Goal: Transaction & Acquisition: Purchase product/service

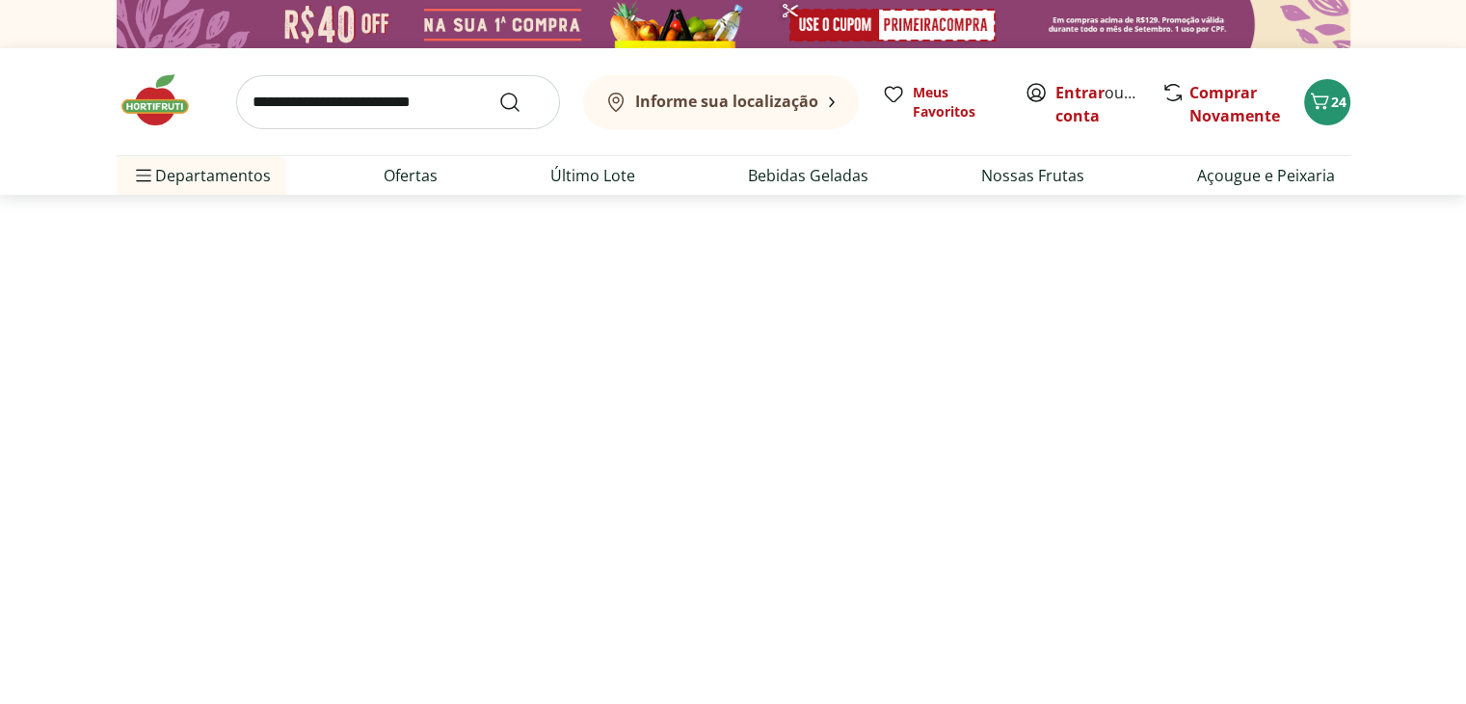
select select "**********"
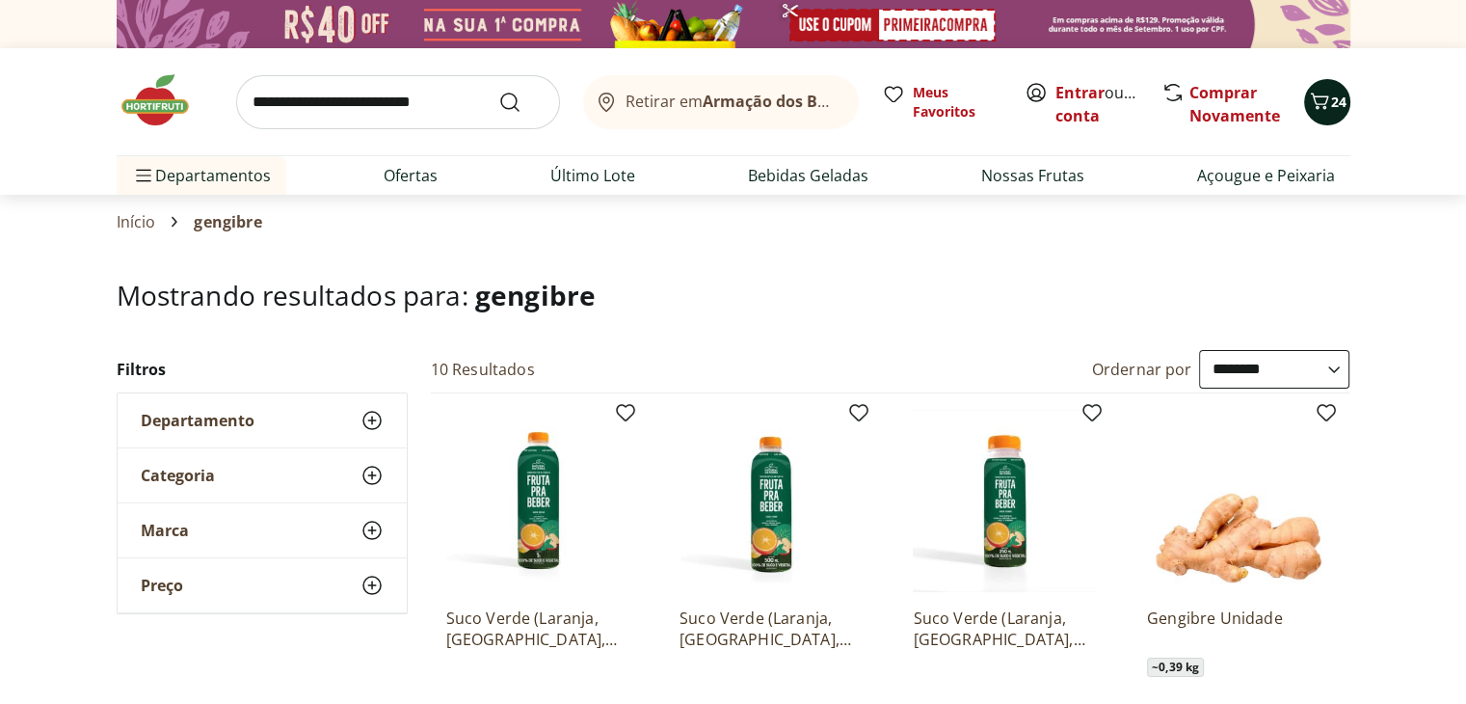
click at [1326, 109] on icon "Carrinho" at bounding box center [1319, 101] width 23 height 23
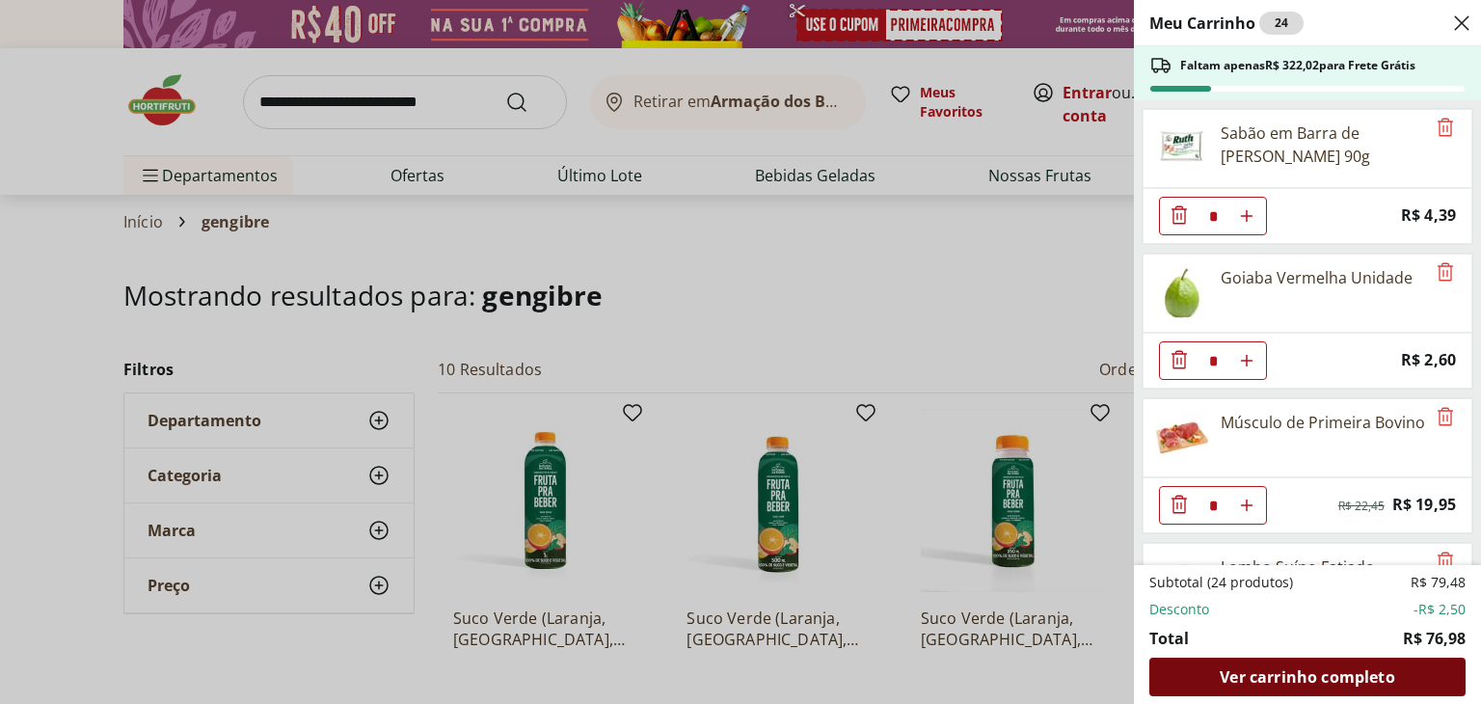
click at [1347, 676] on span "Ver carrinho completo" at bounding box center [1306, 676] width 174 height 15
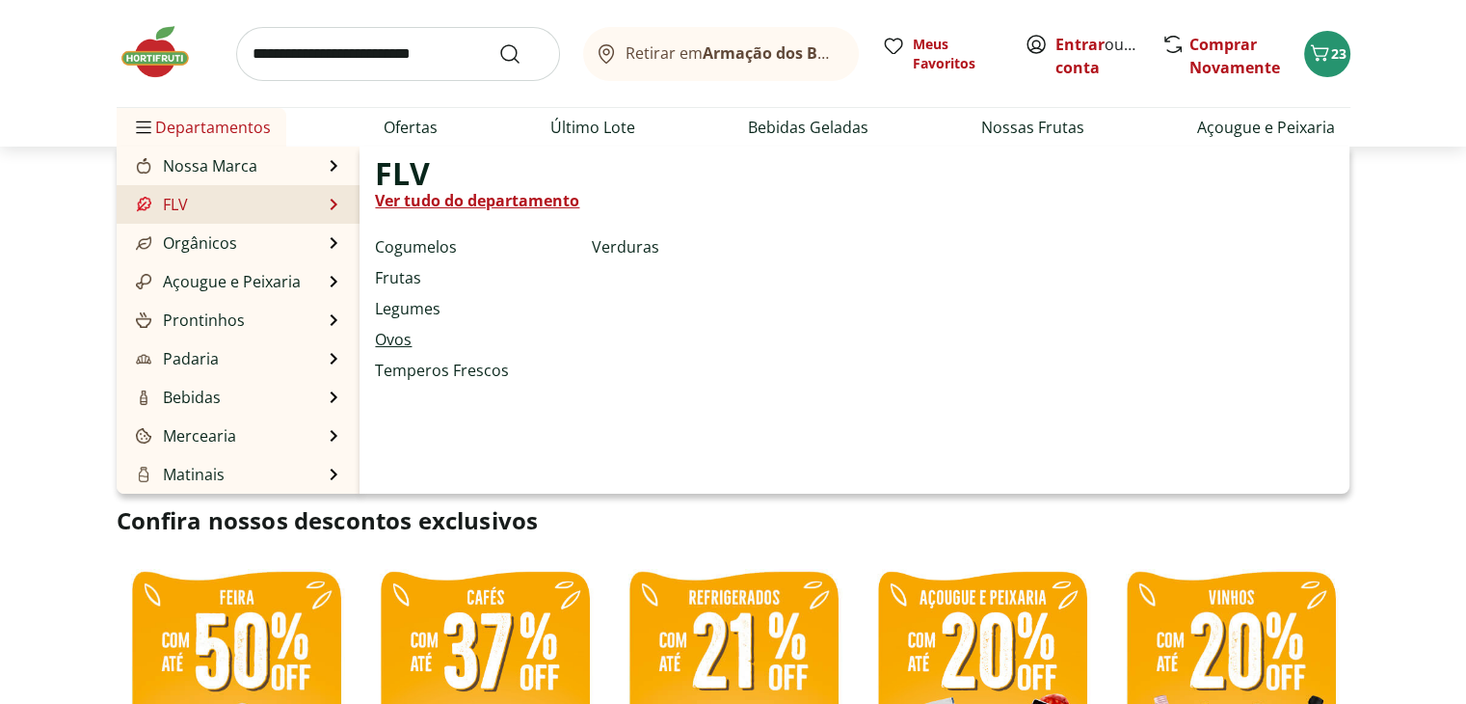
click at [395, 340] on link "Ovos" at bounding box center [393, 339] width 37 height 23
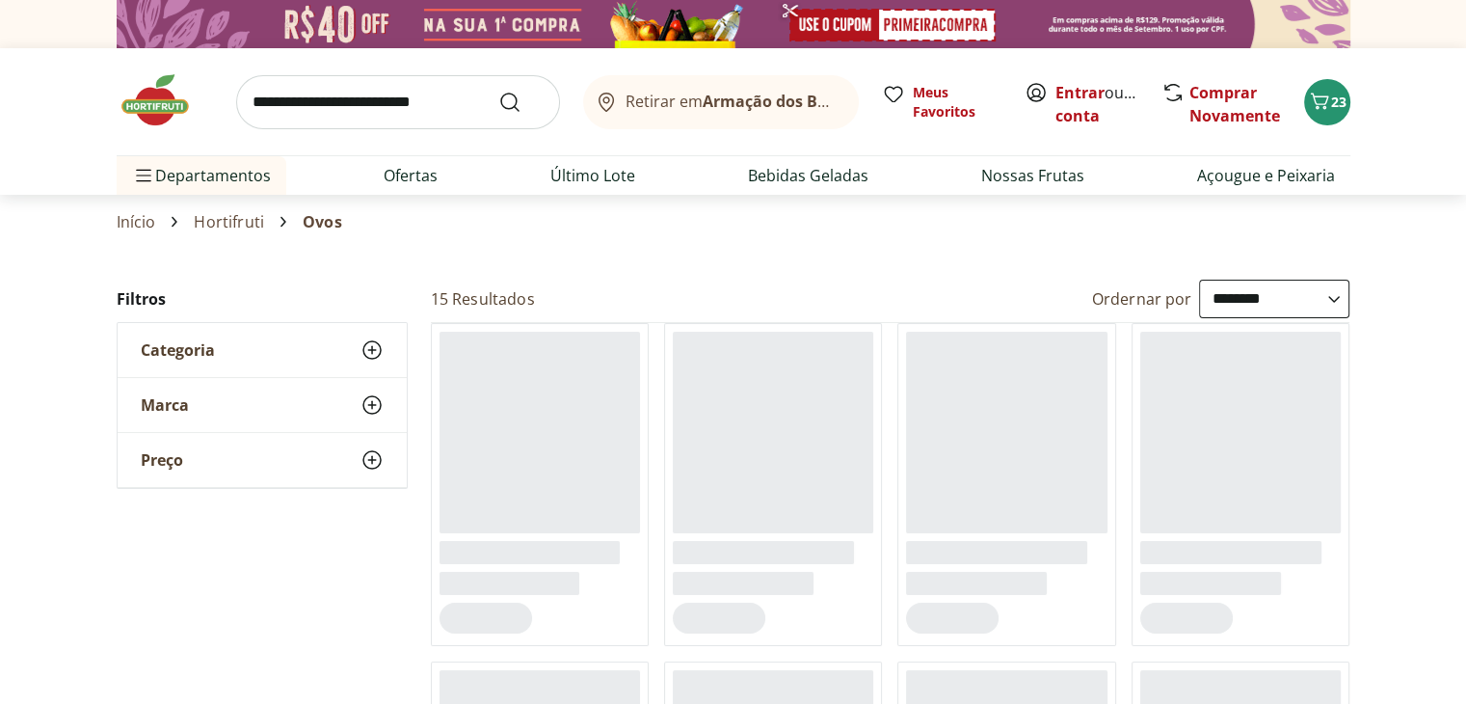
click at [1333, 298] on select "**********" at bounding box center [1274, 299] width 150 height 39
select select "*********"
click at [1199, 280] on select "**********" at bounding box center [1274, 299] width 150 height 39
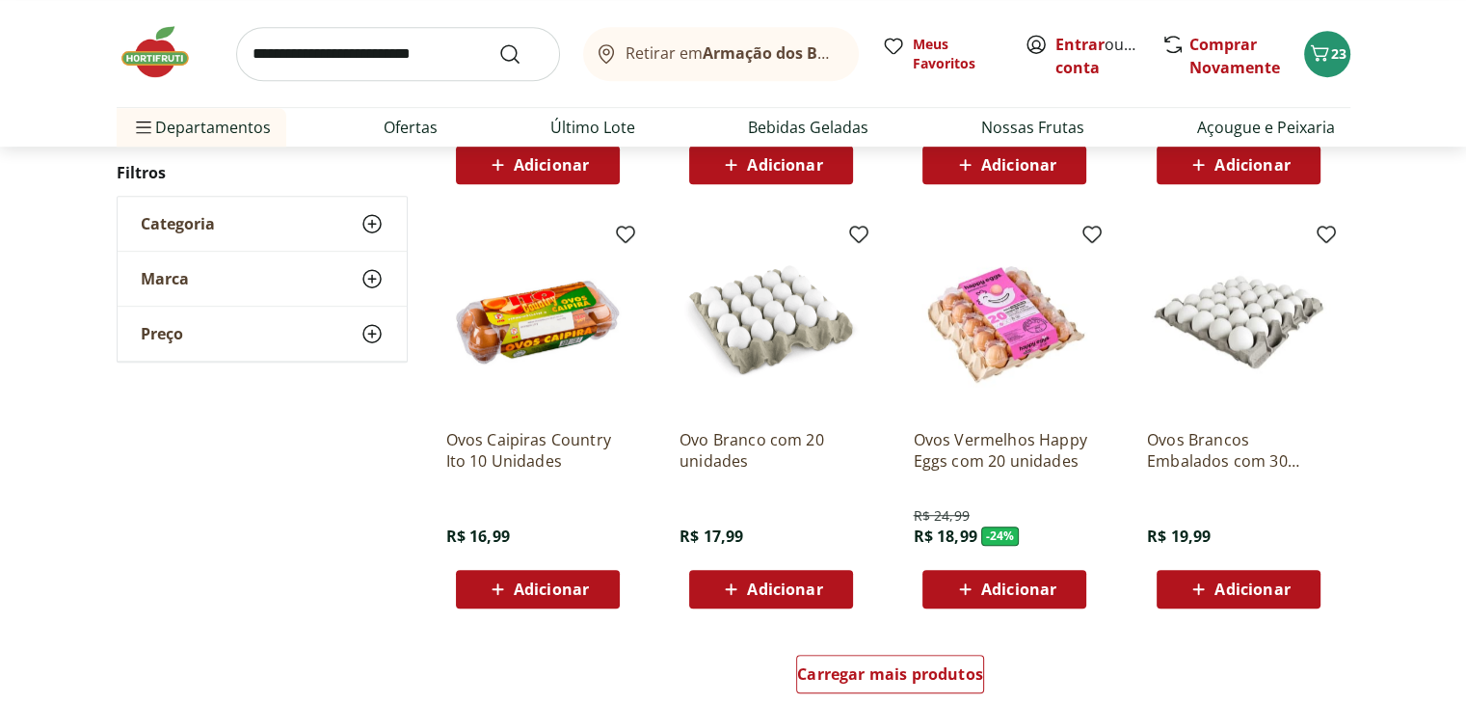
scroll to position [1060, 0]
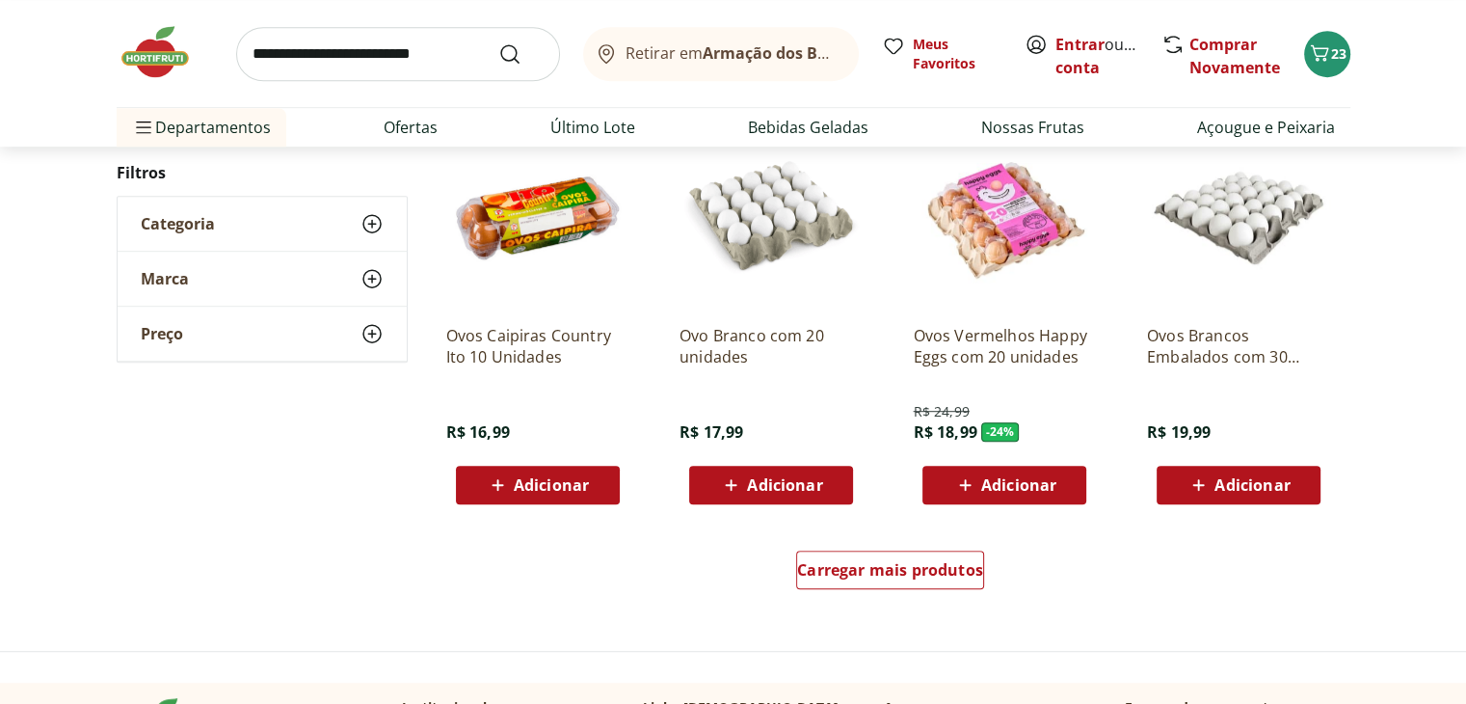
click at [1226, 477] on span "Adicionar" at bounding box center [1252, 484] width 75 height 15
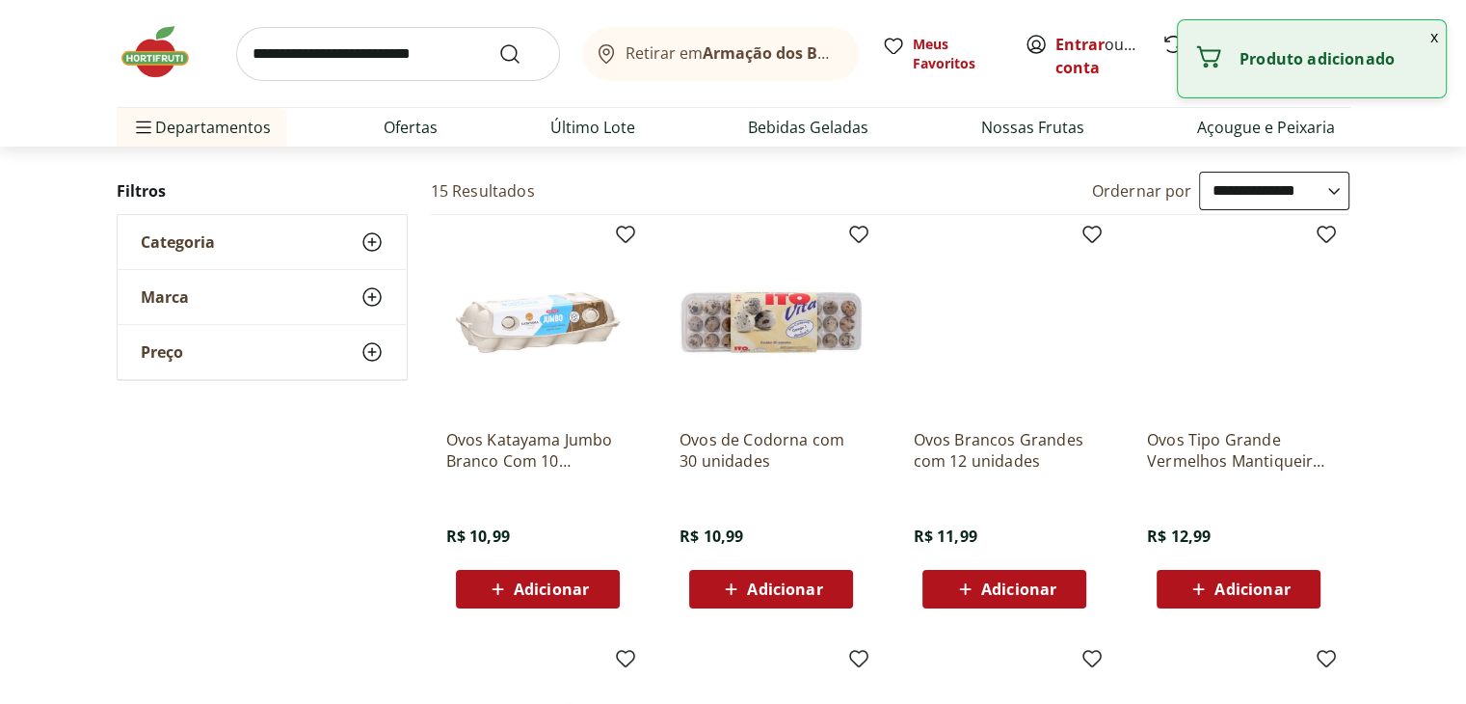
scroll to position [0, 0]
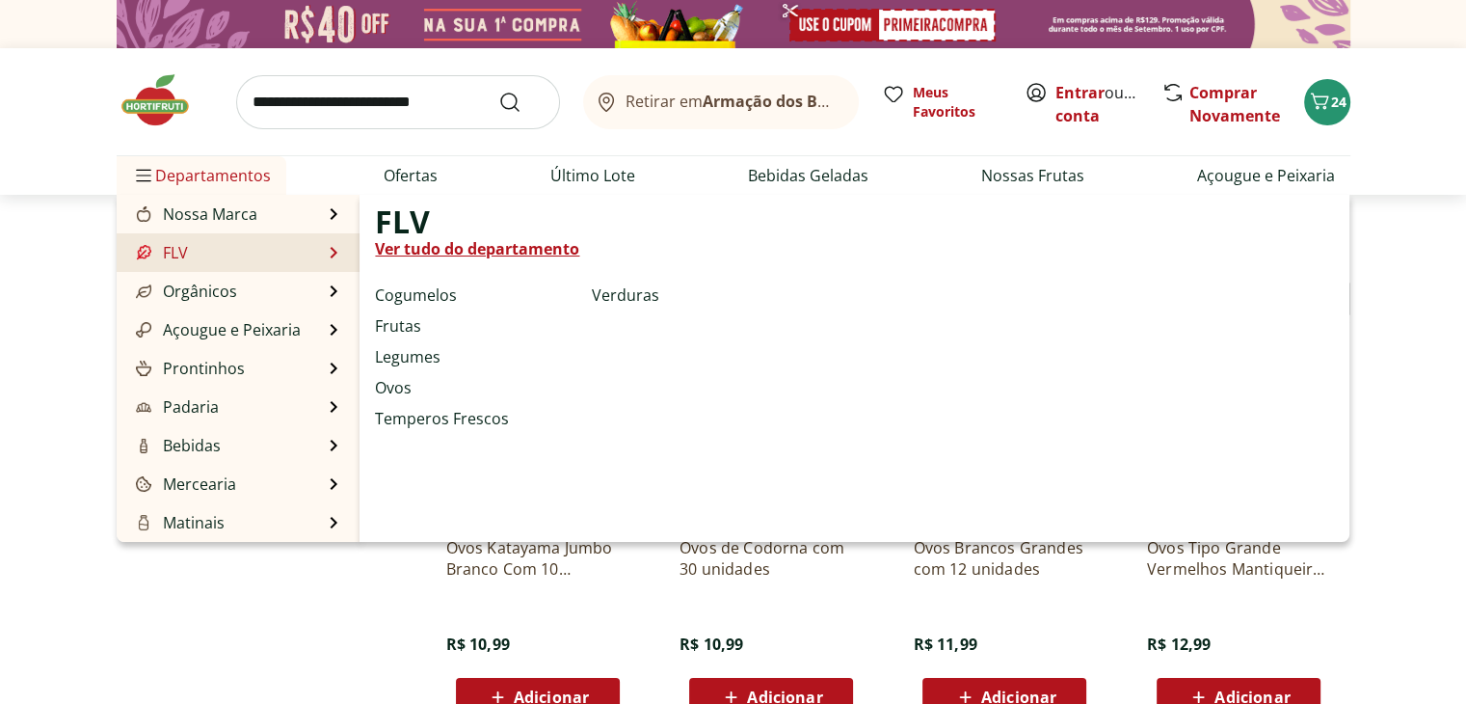
click at [465, 247] on link "Ver tudo do departamento" at bounding box center [477, 248] width 204 height 23
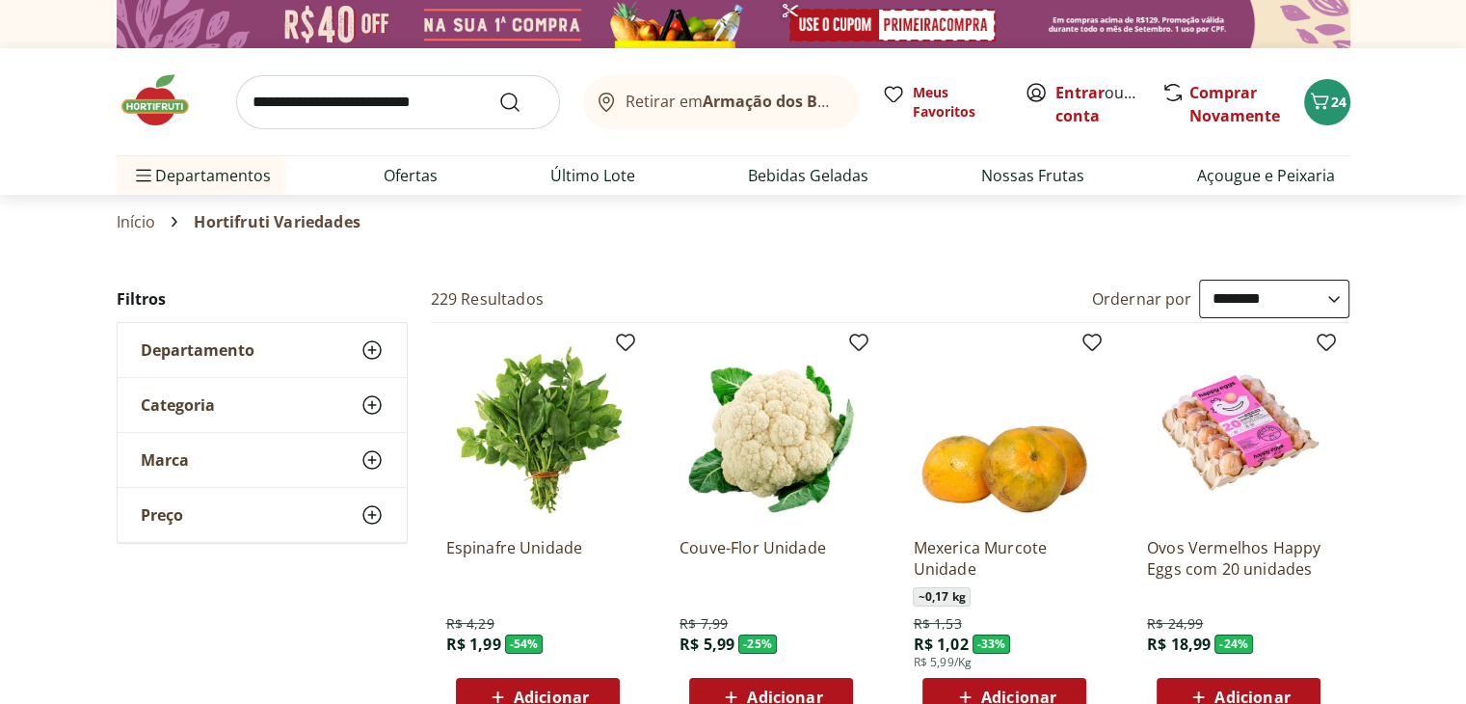
click at [1333, 298] on select "**********" at bounding box center [1274, 299] width 150 height 39
select select "*********"
click at [1199, 280] on select "**********" at bounding box center [1274, 299] width 150 height 39
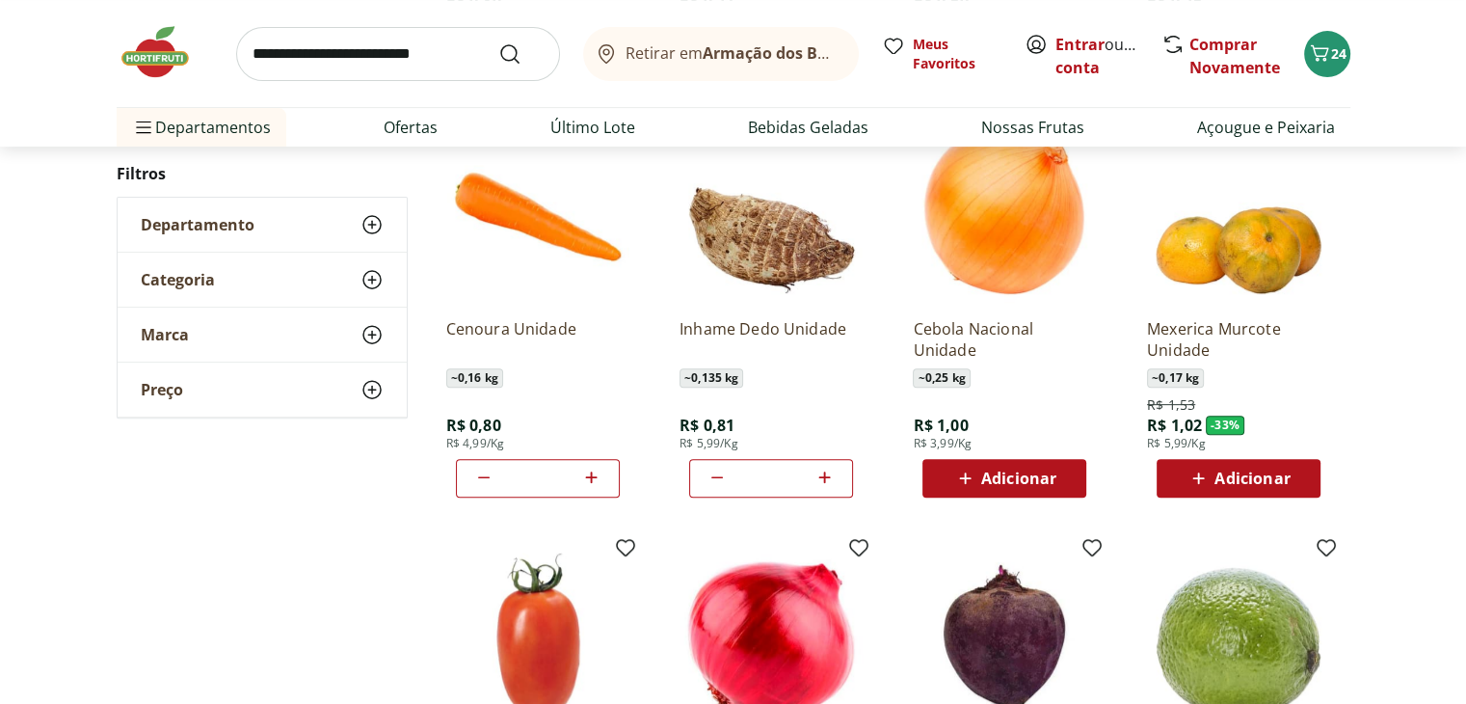
scroll to position [675, 0]
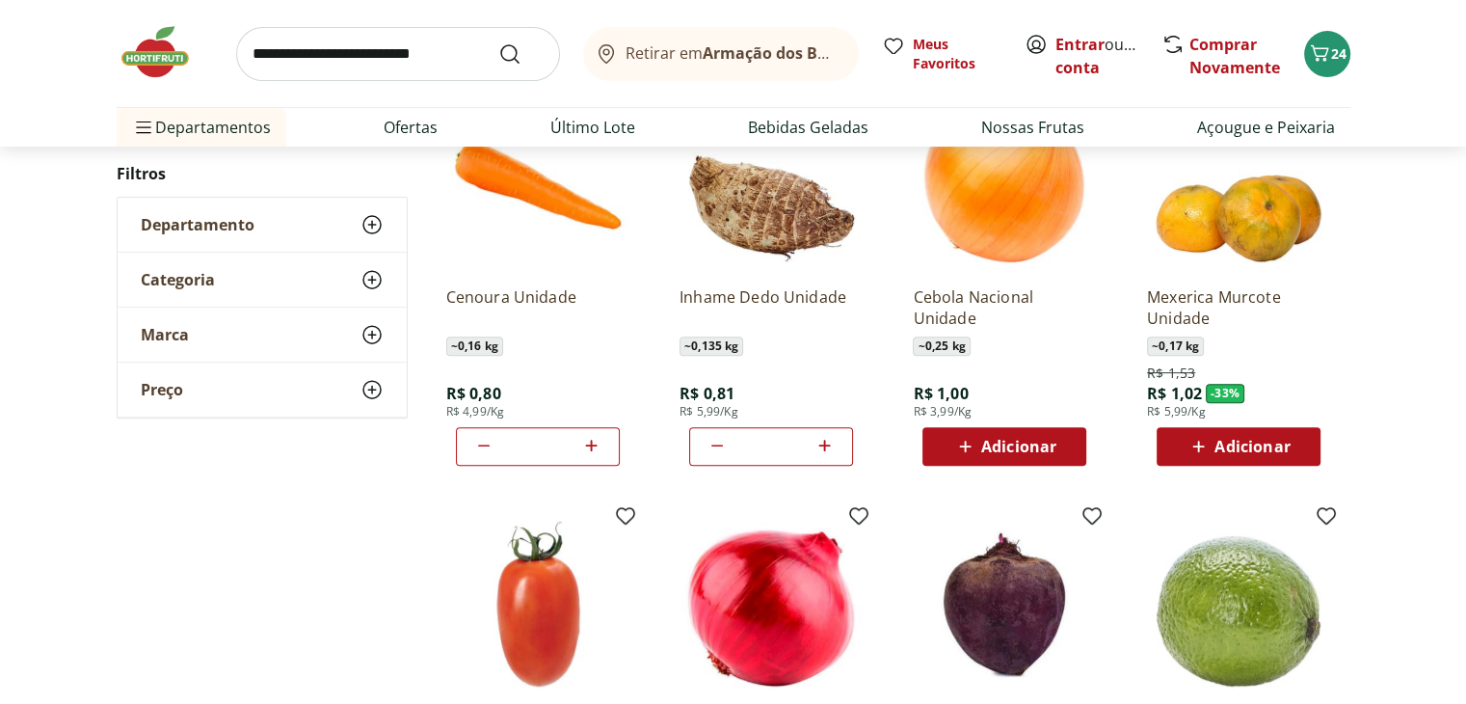
click at [1267, 446] on span "Adicionar" at bounding box center [1252, 446] width 75 height 15
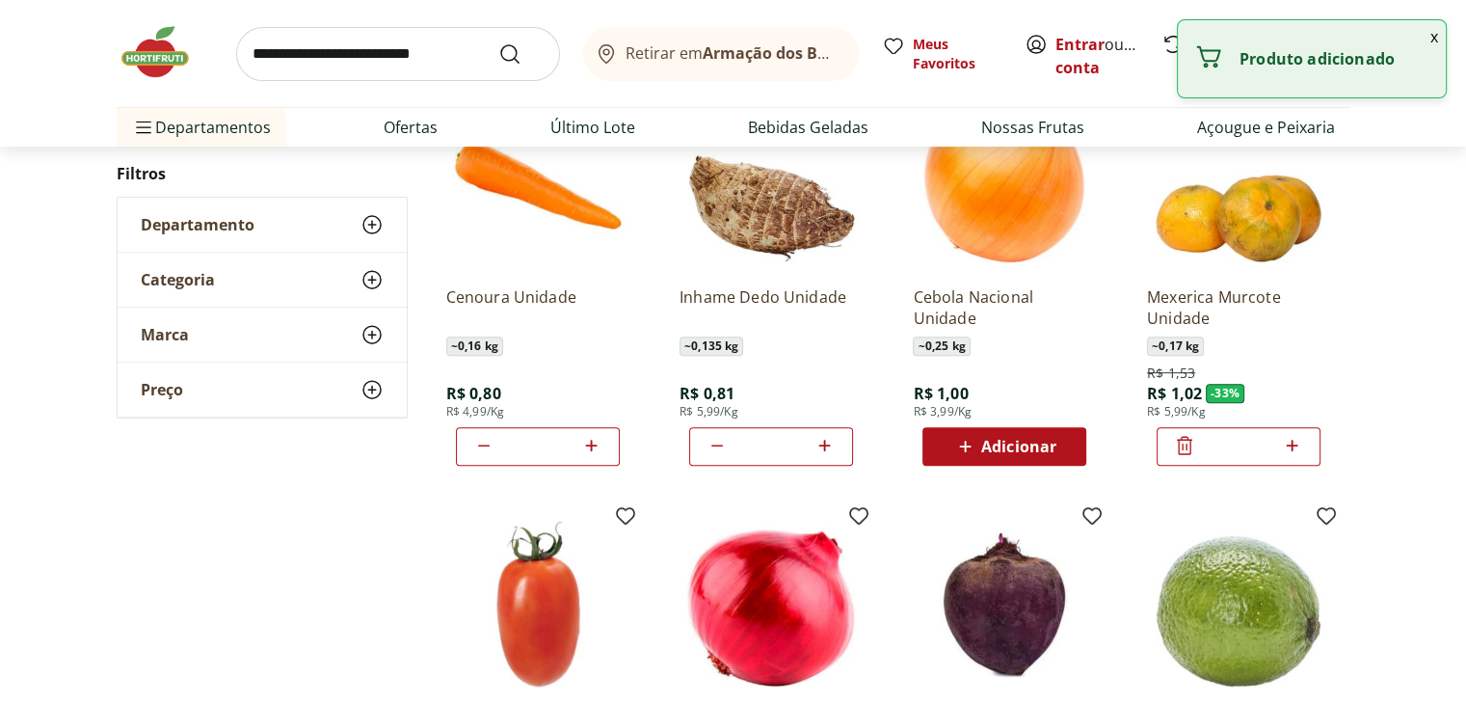
click at [1296, 441] on icon at bounding box center [1292, 445] width 24 height 23
type input "*"
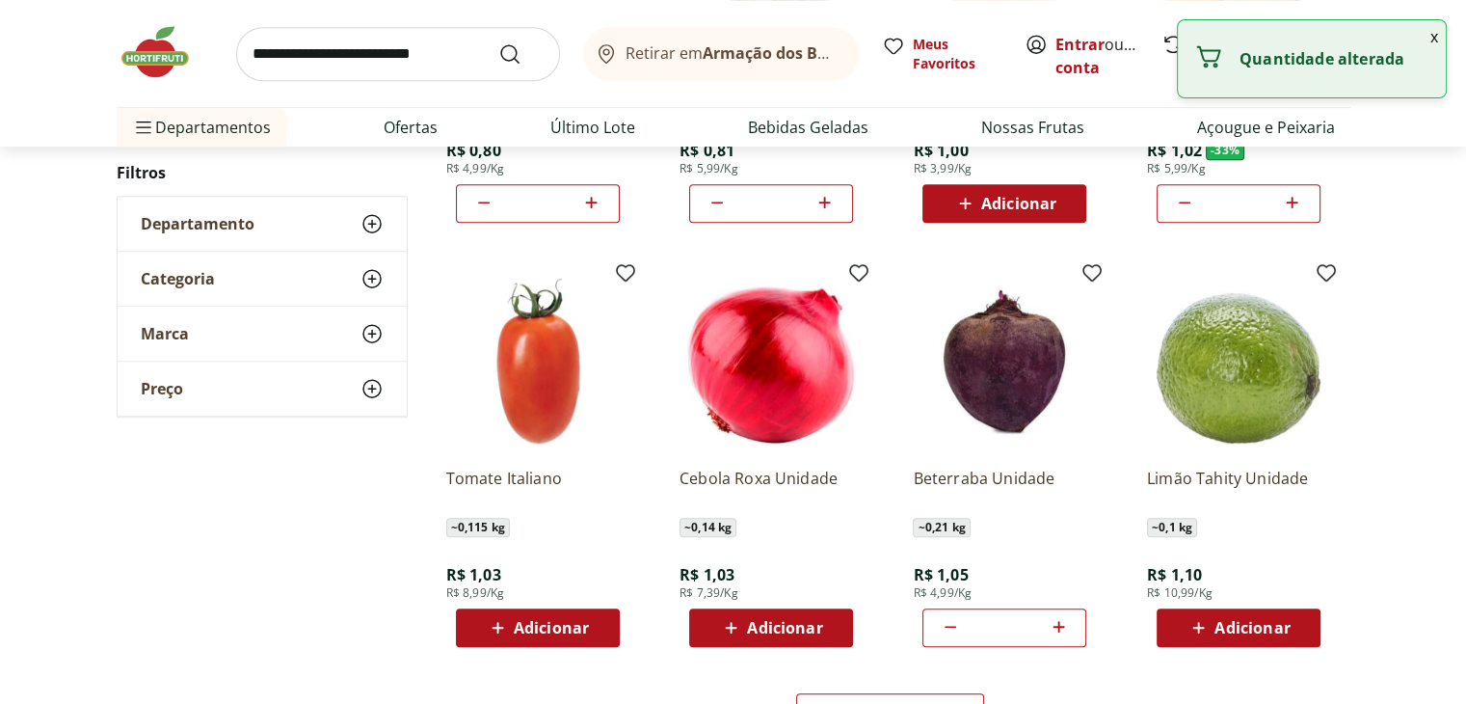
scroll to position [1060, 0]
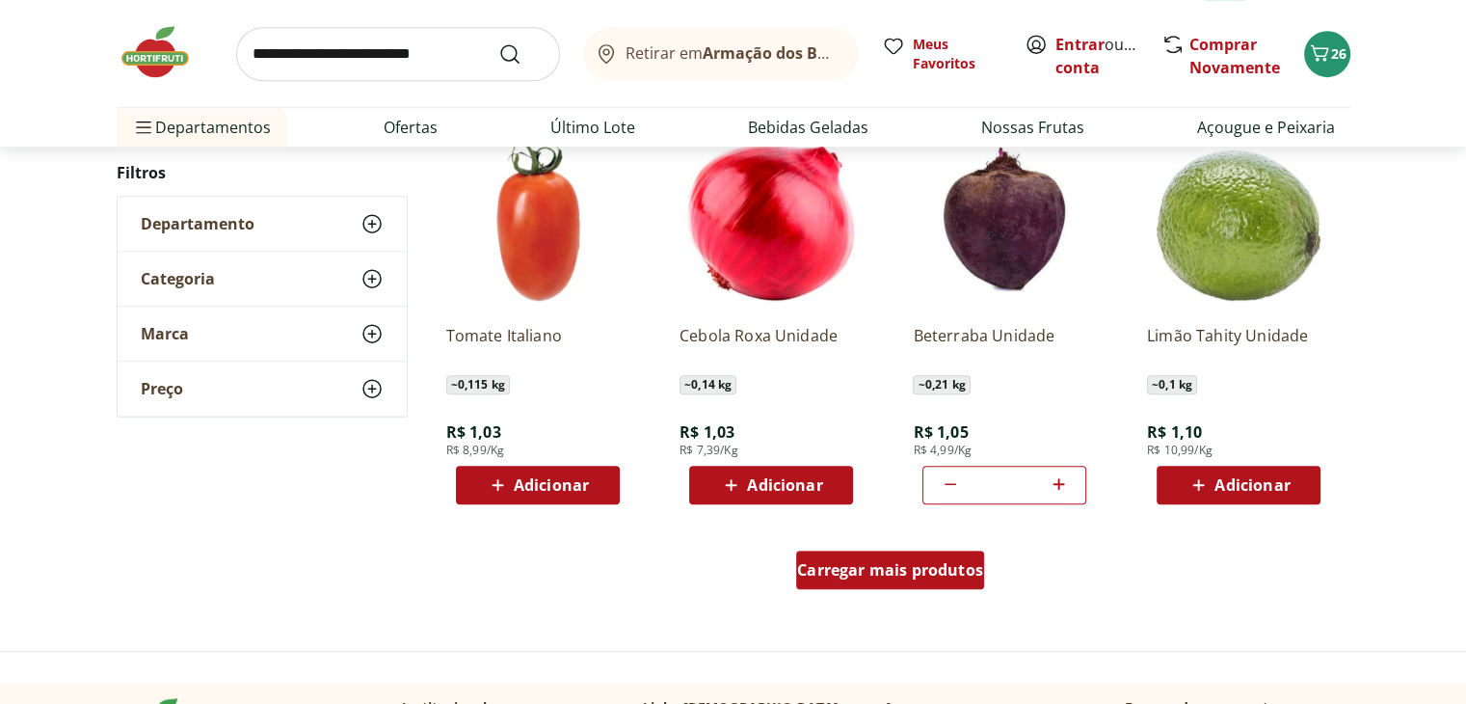
click at [857, 577] on span "Carregar mais produtos" at bounding box center [890, 569] width 186 height 15
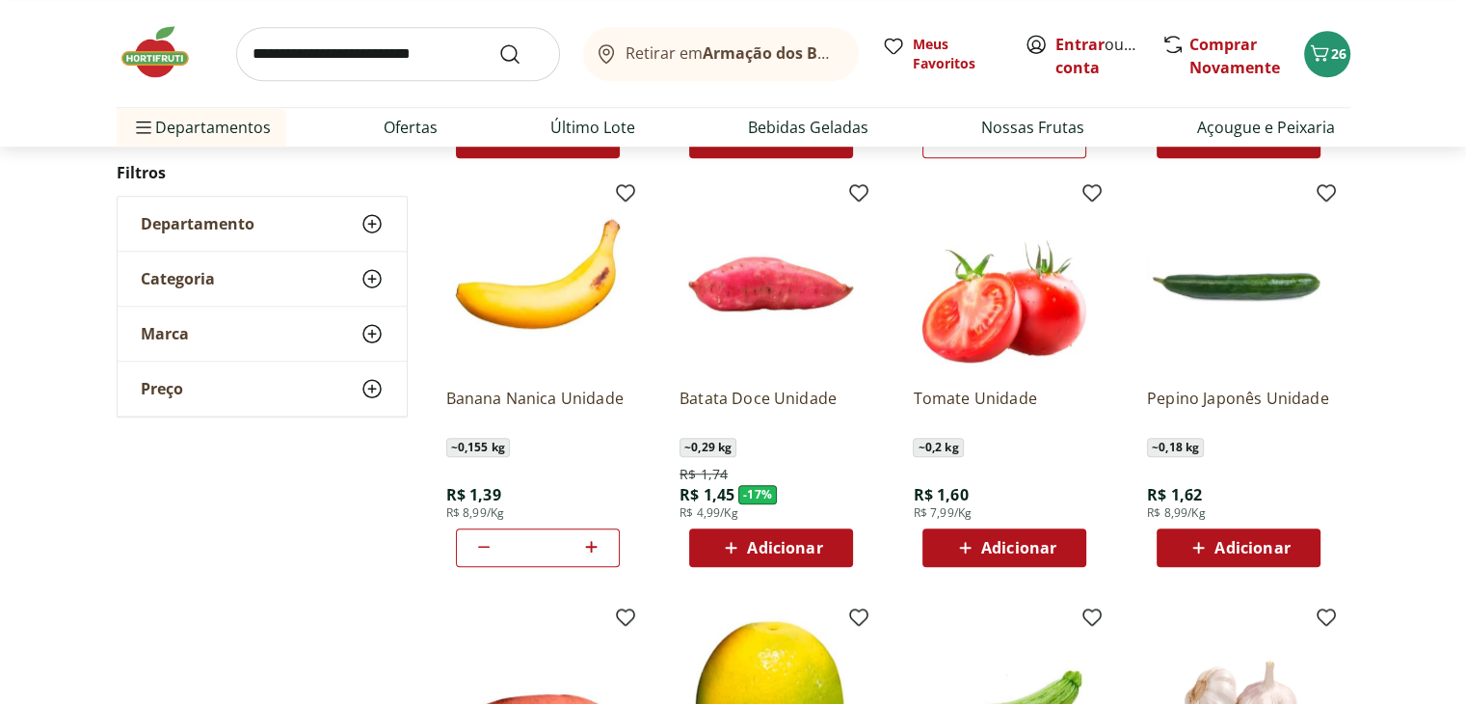
scroll to position [1446, 0]
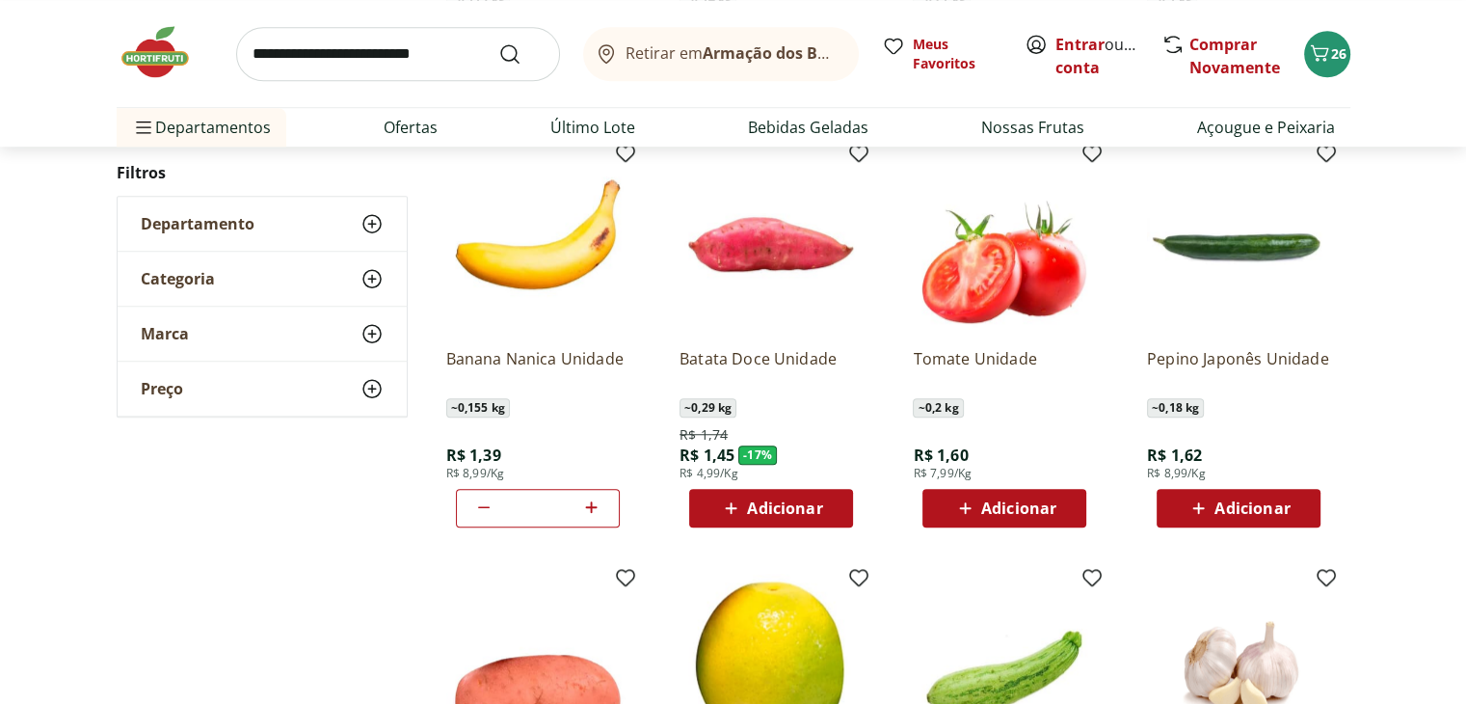
click at [787, 502] on span "Adicionar" at bounding box center [784, 507] width 75 height 15
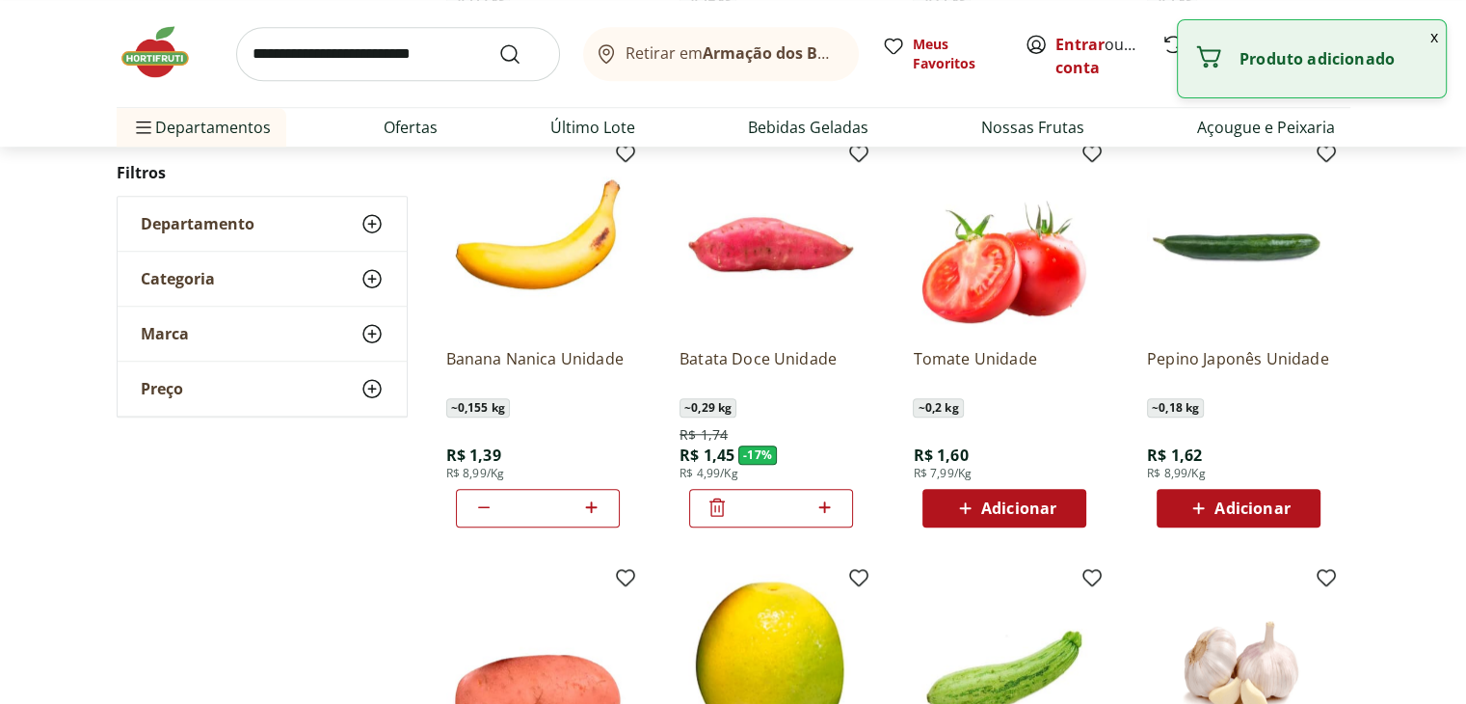
click at [833, 506] on icon at bounding box center [825, 506] width 24 height 23
type input "*"
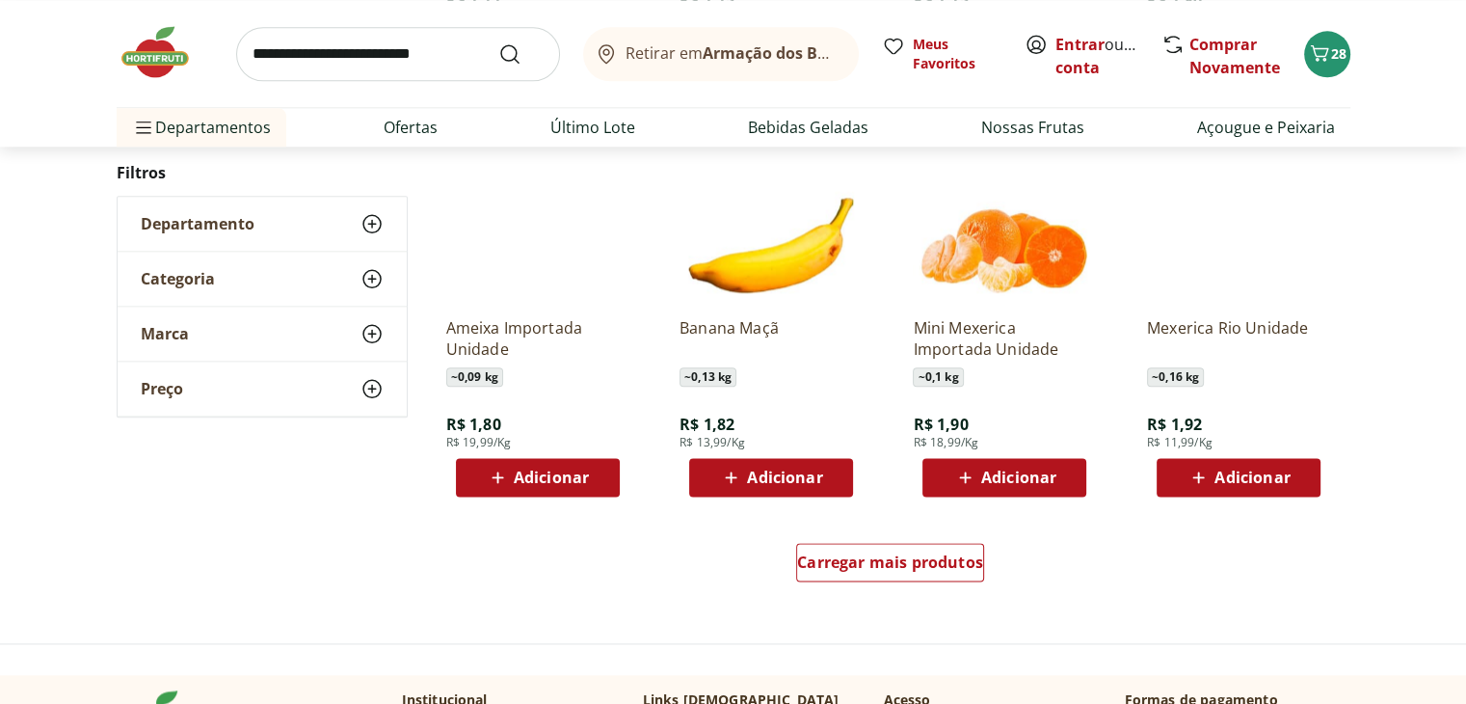
scroll to position [2506, 0]
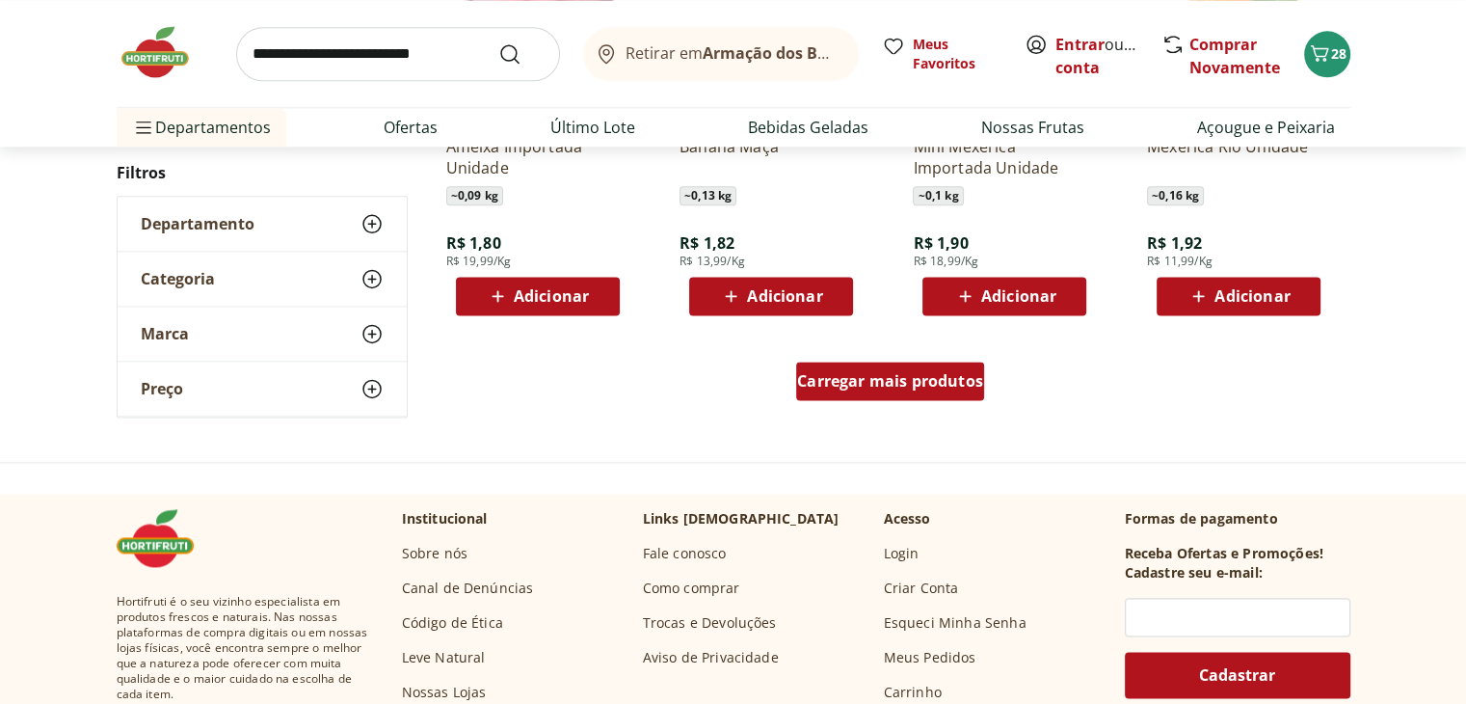
click at [876, 384] on span "Carregar mais produtos" at bounding box center [890, 380] width 186 height 15
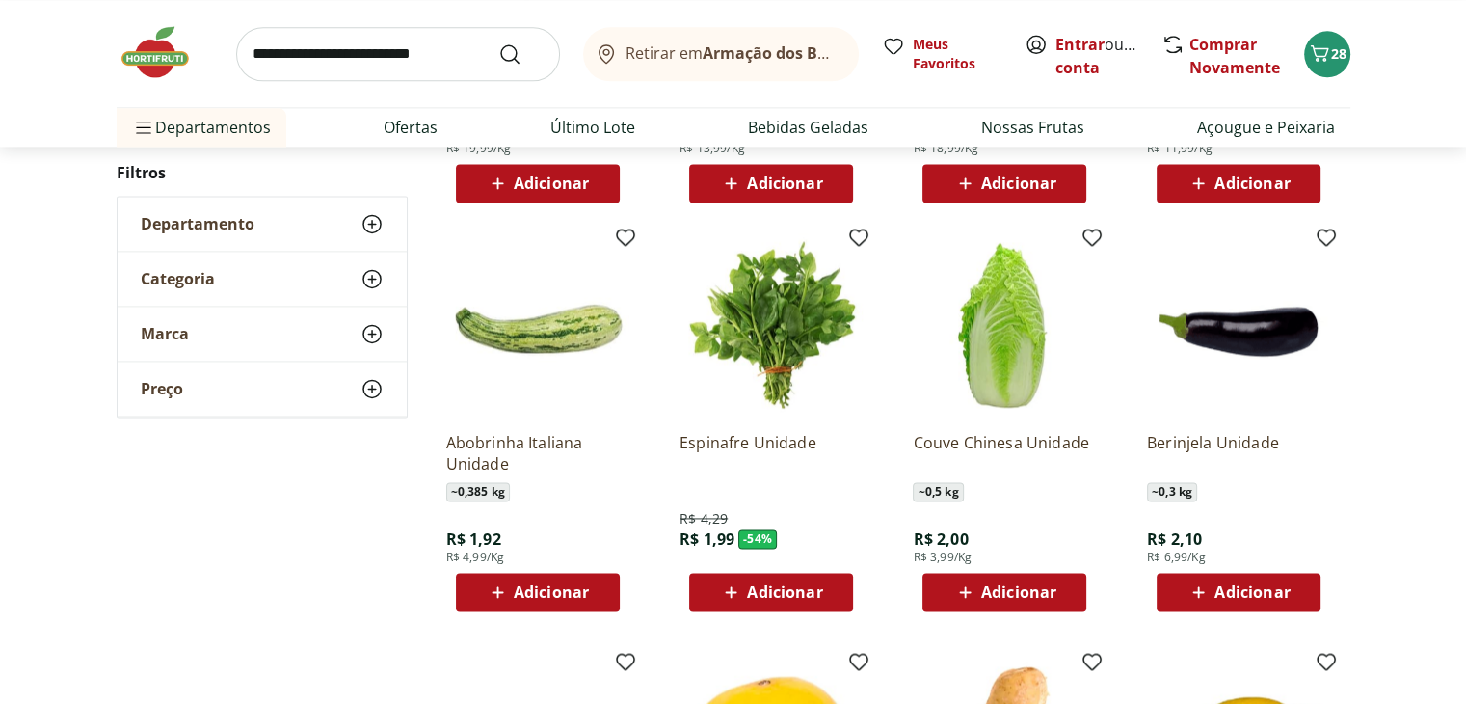
scroll to position [2603, 0]
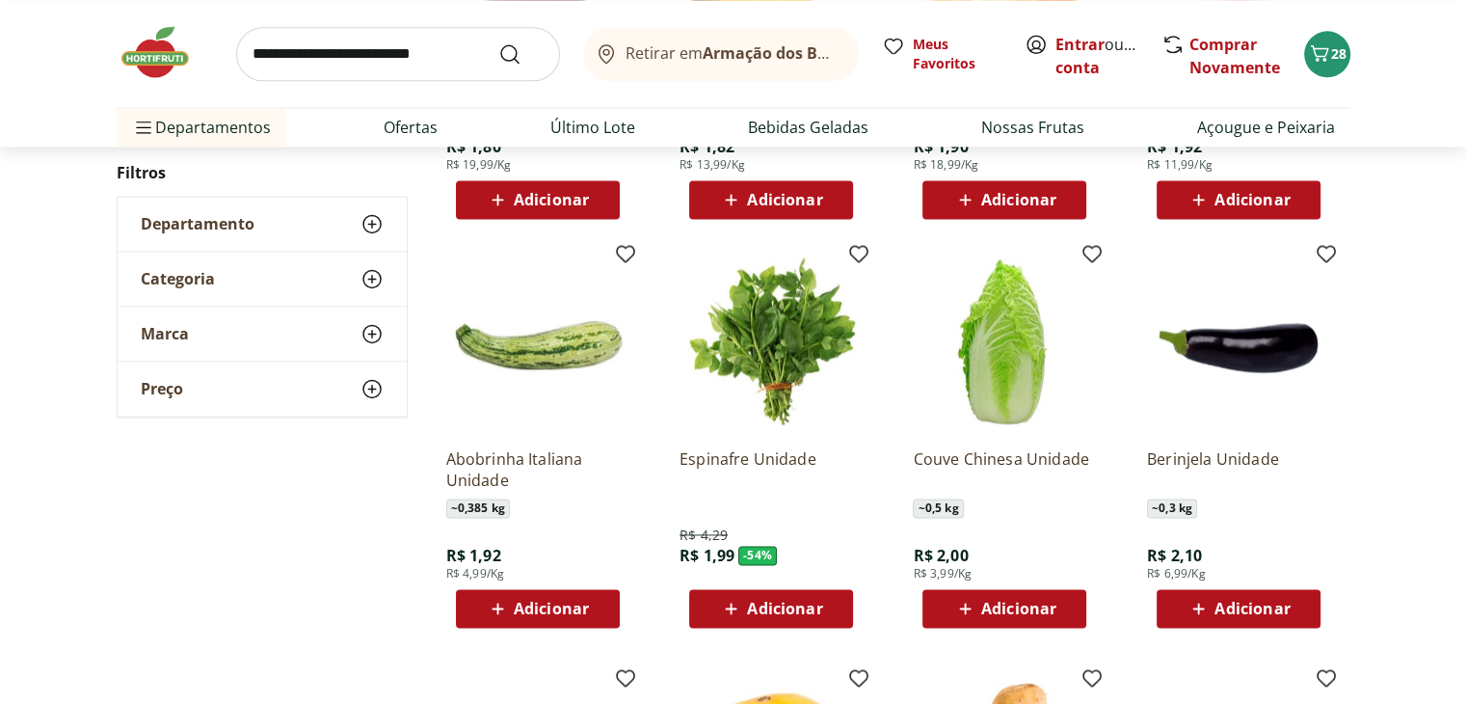
click at [533, 616] on span "Adicionar" at bounding box center [551, 608] width 75 height 15
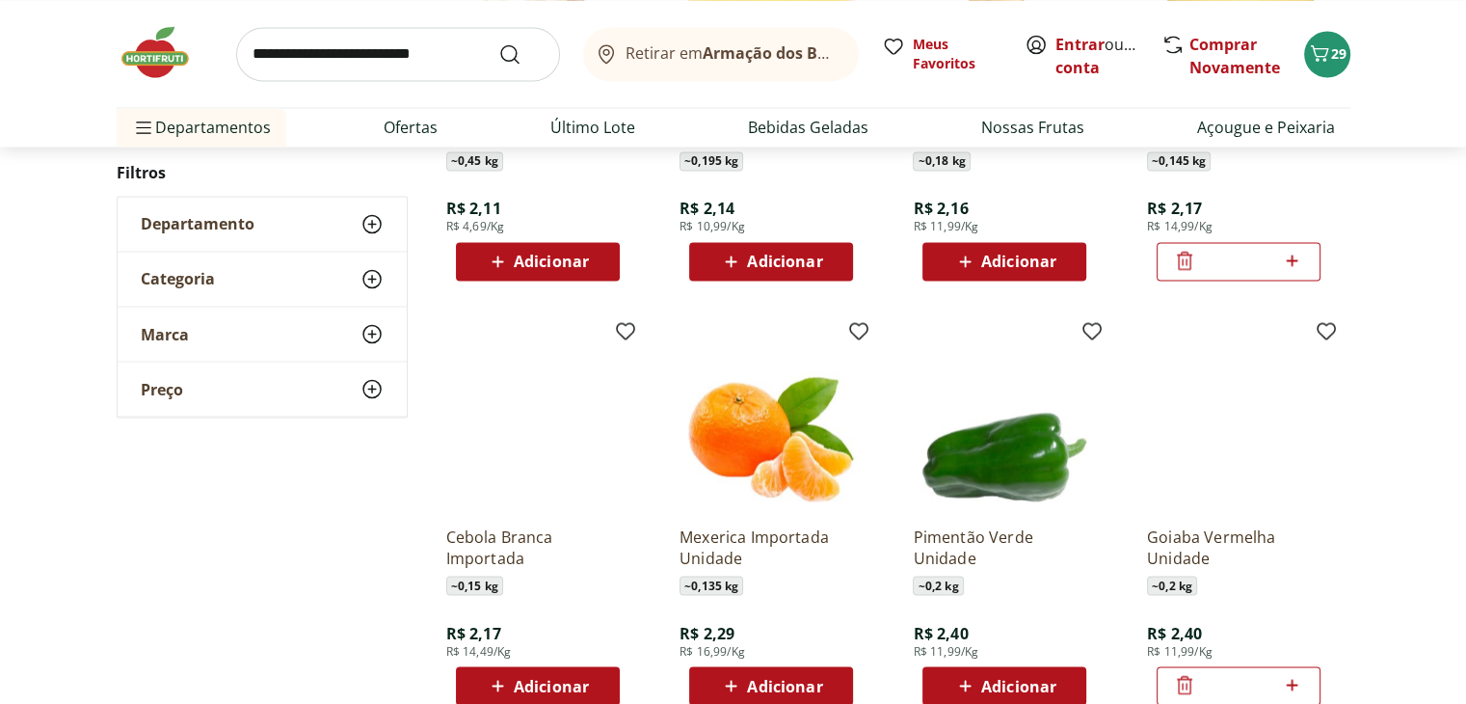
scroll to position [3663, 0]
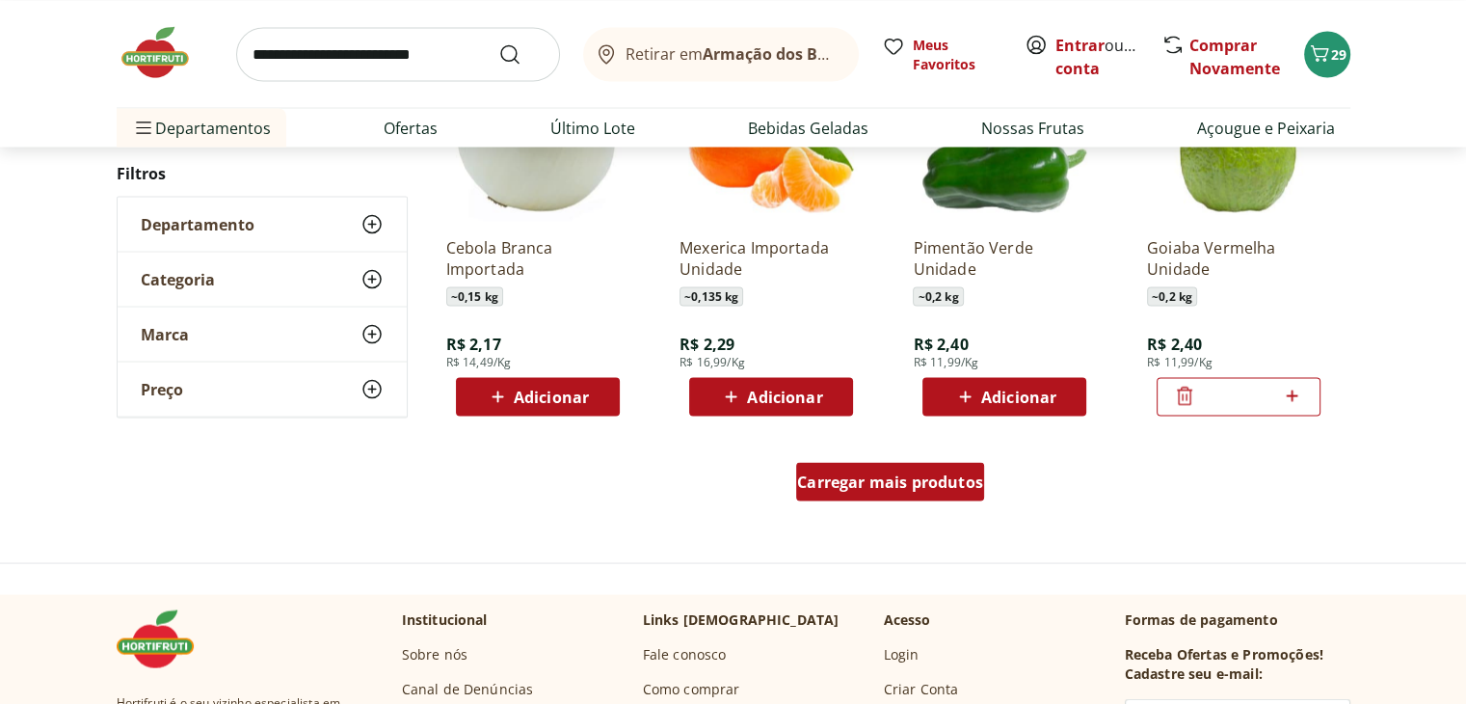
click at [919, 491] on div "Carregar mais produtos" at bounding box center [890, 481] width 188 height 39
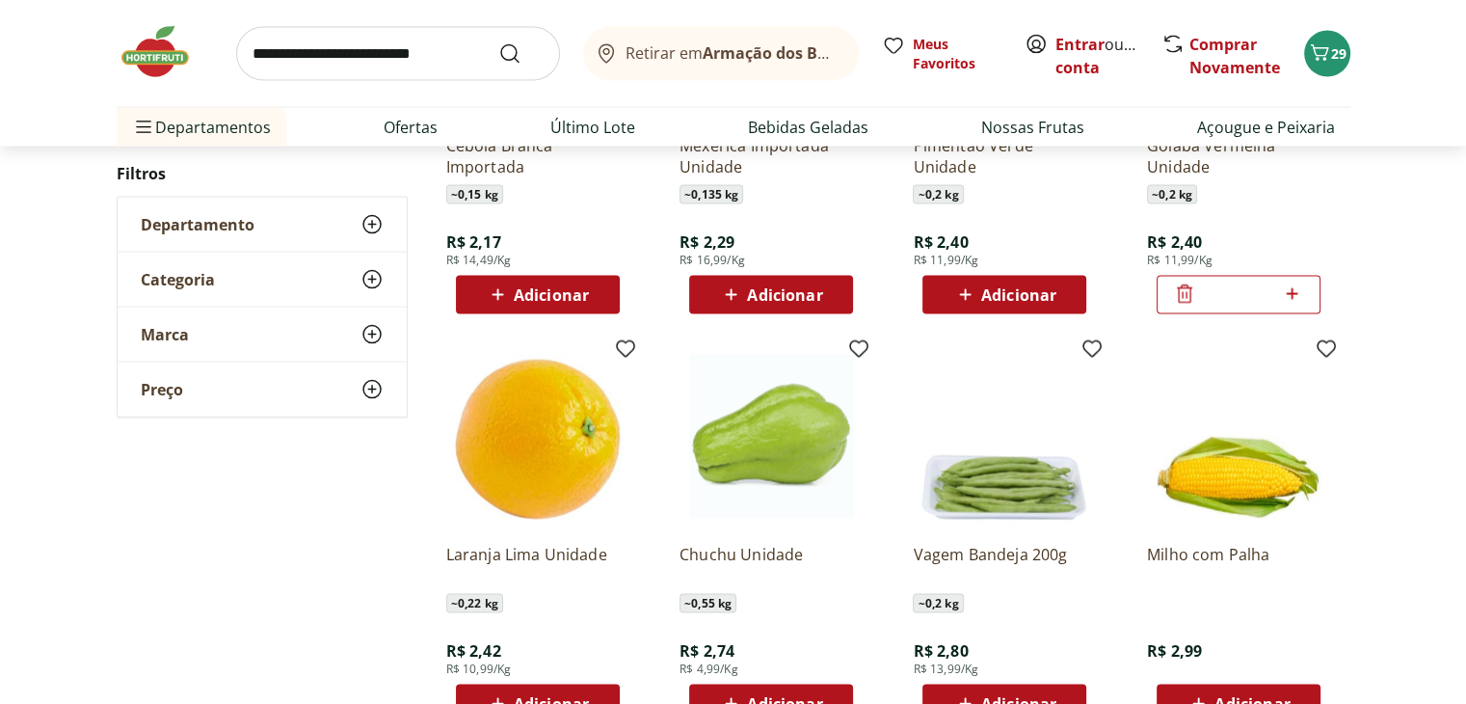
scroll to position [3856, 0]
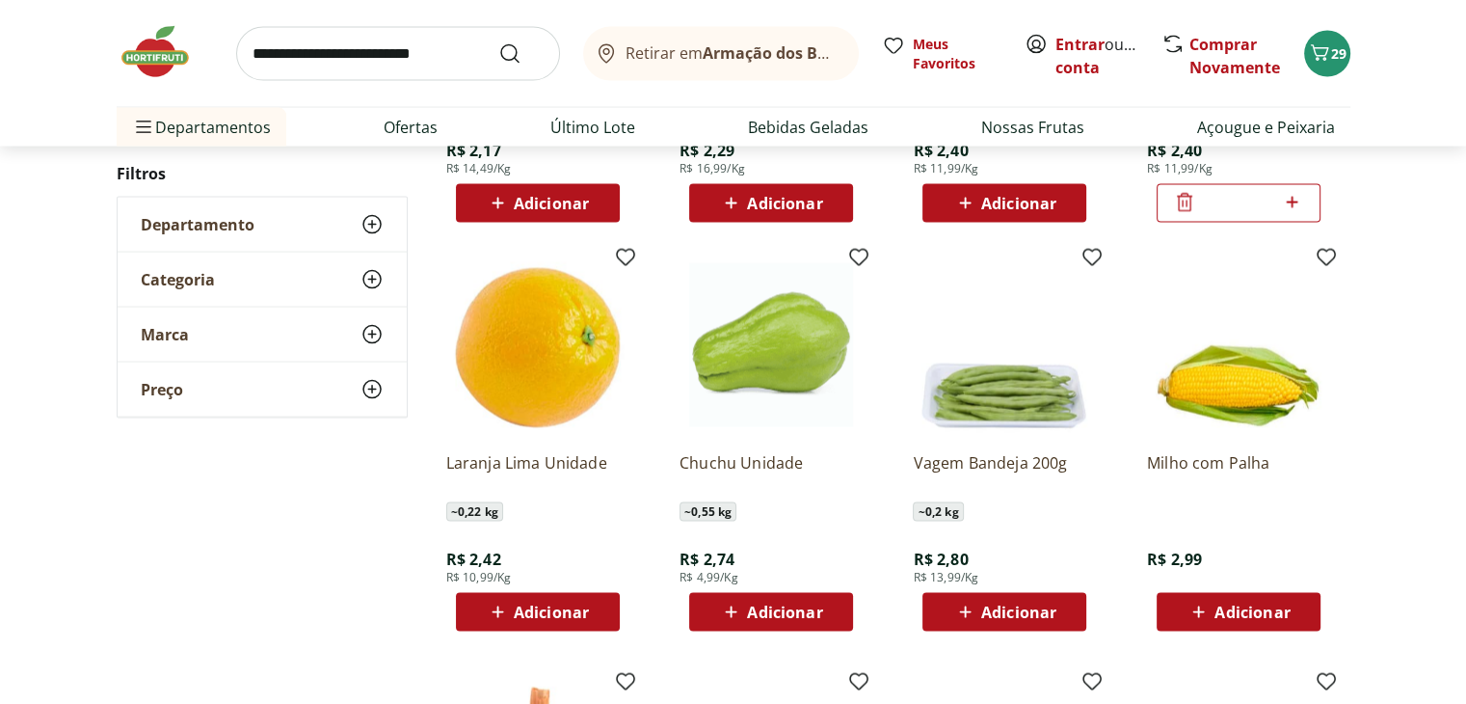
click at [518, 613] on span "Adicionar" at bounding box center [551, 611] width 75 height 15
click at [598, 610] on icon at bounding box center [591, 611] width 24 height 23
type input "*"
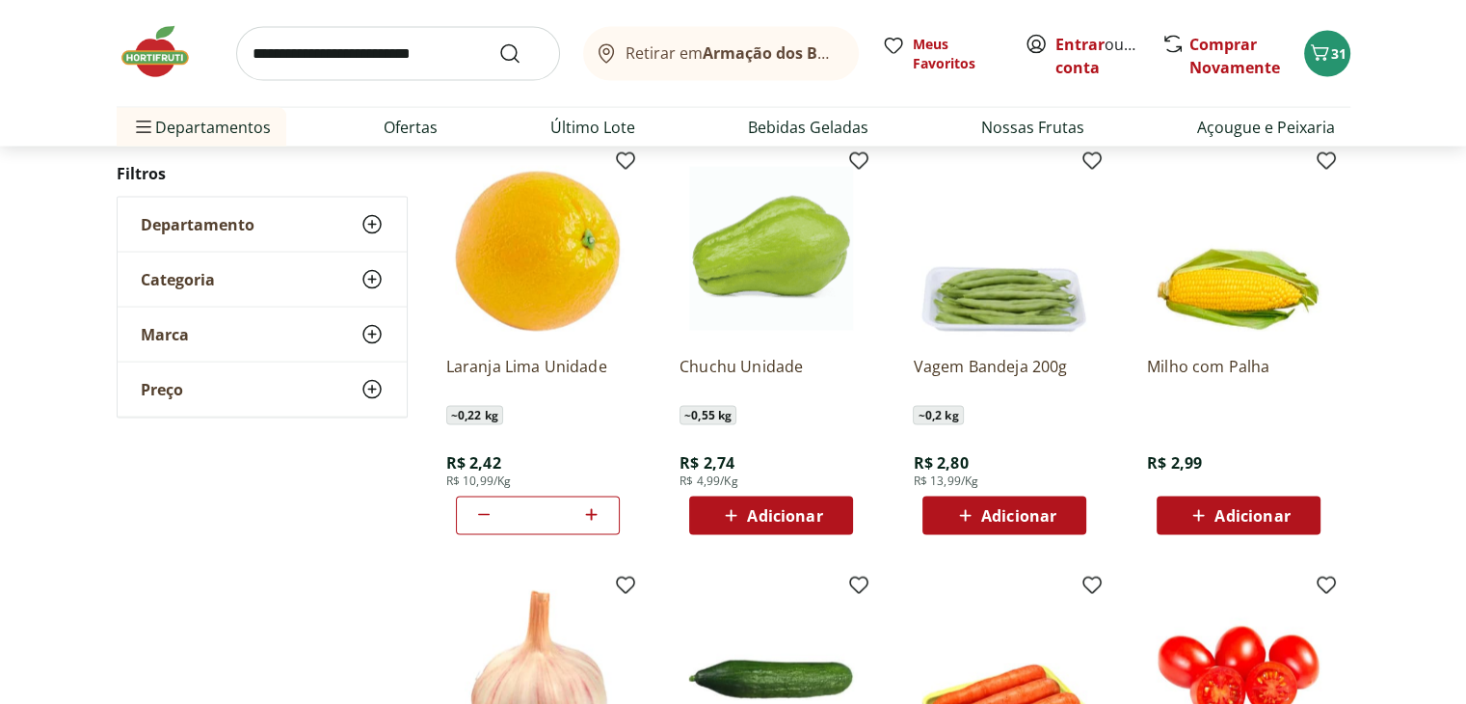
scroll to position [3952, 0]
click at [1029, 521] on span "Adicionar" at bounding box center [1018, 515] width 75 height 15
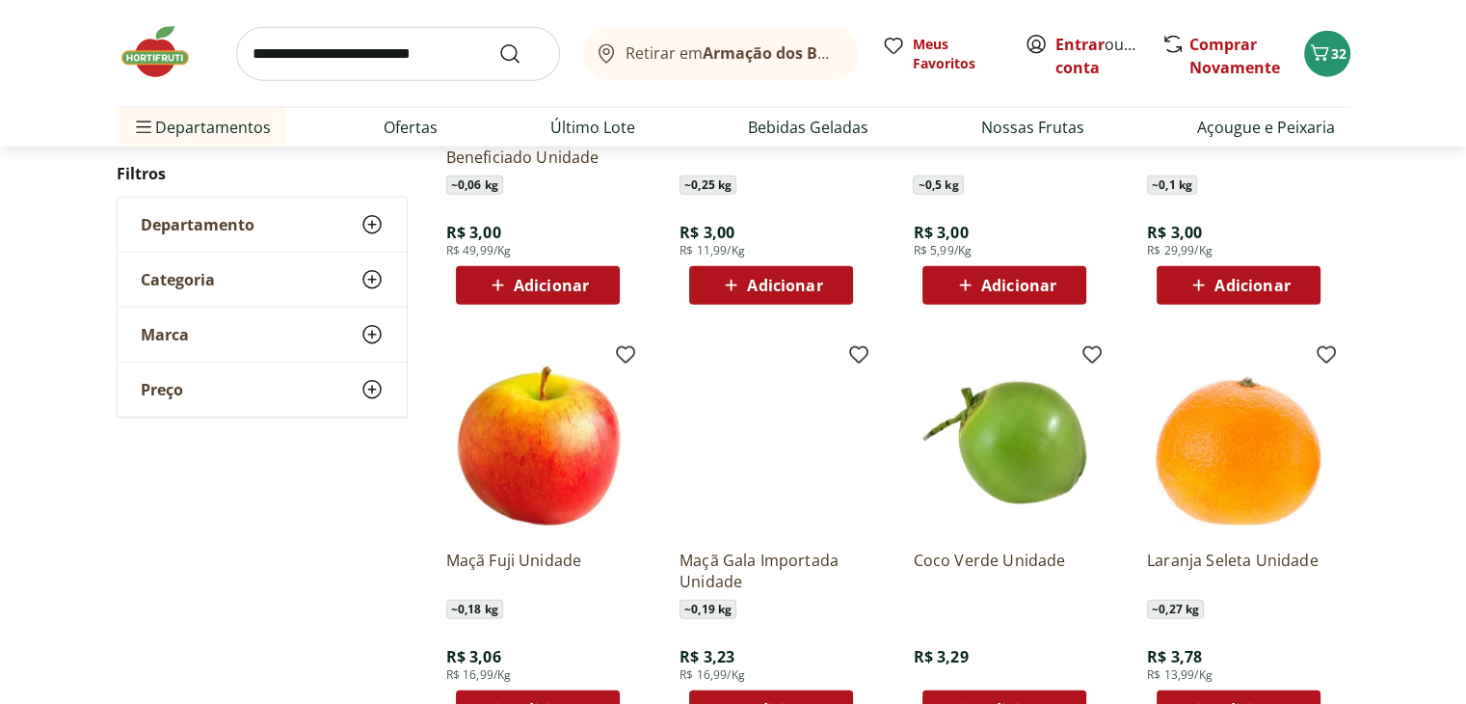
scroll to position [4723, 0]
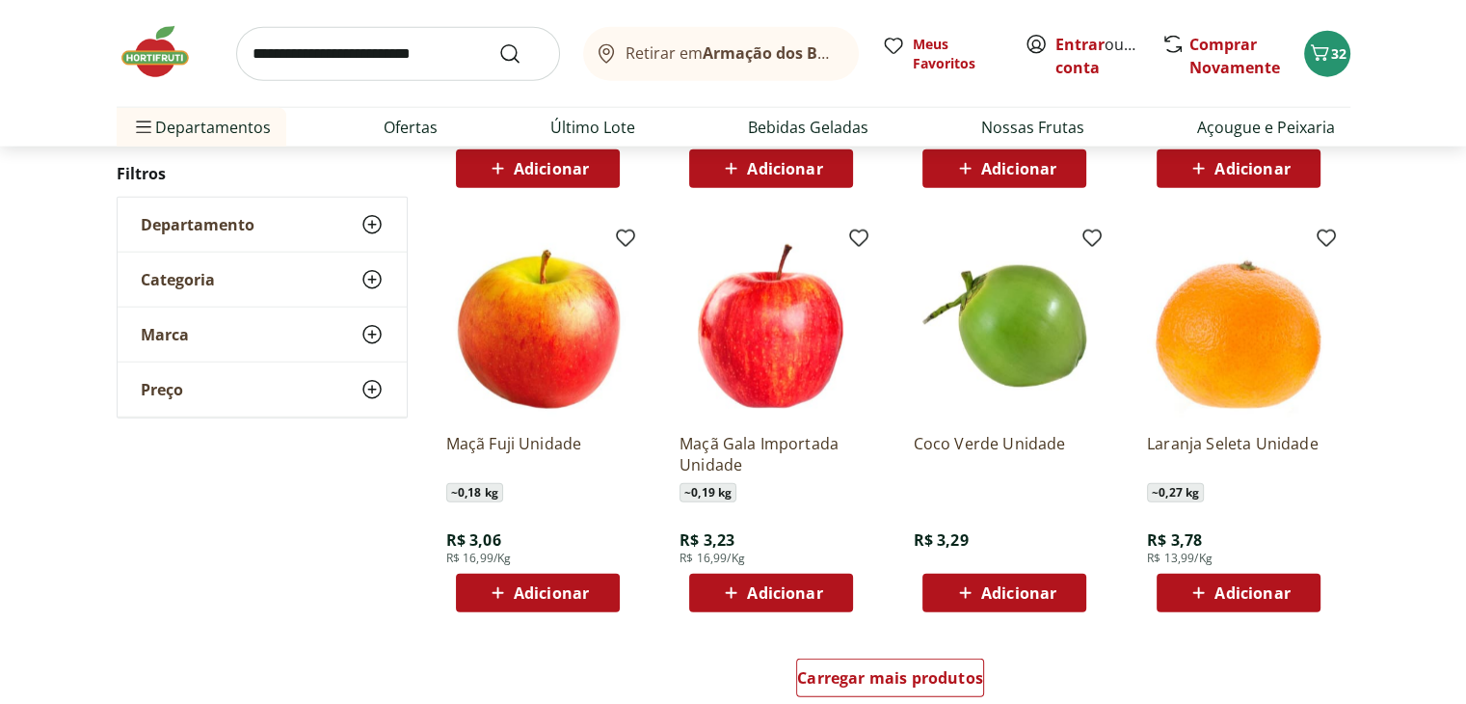
click at [572, 589] on span "Adicionar" at bounding box center [551, 592] width 75 height 15
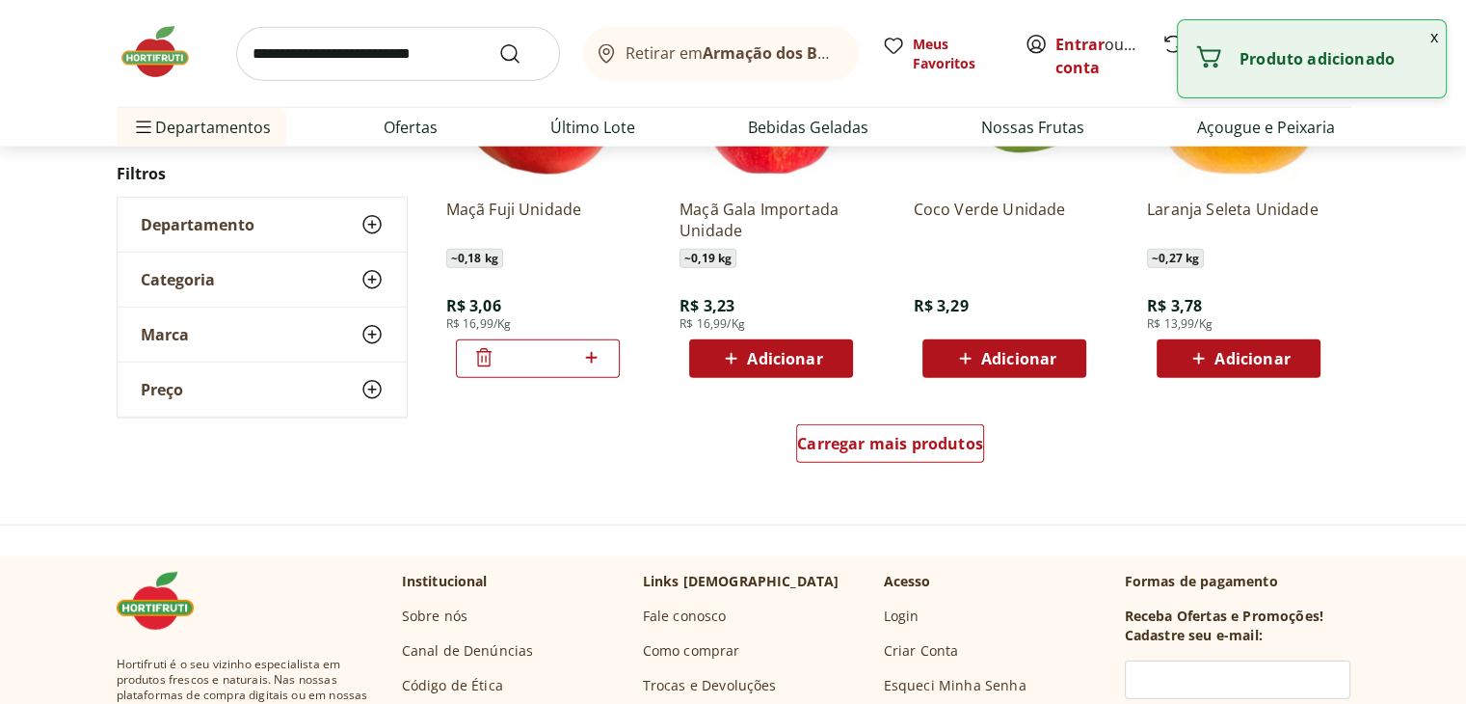
scroll to position [5012, 0]
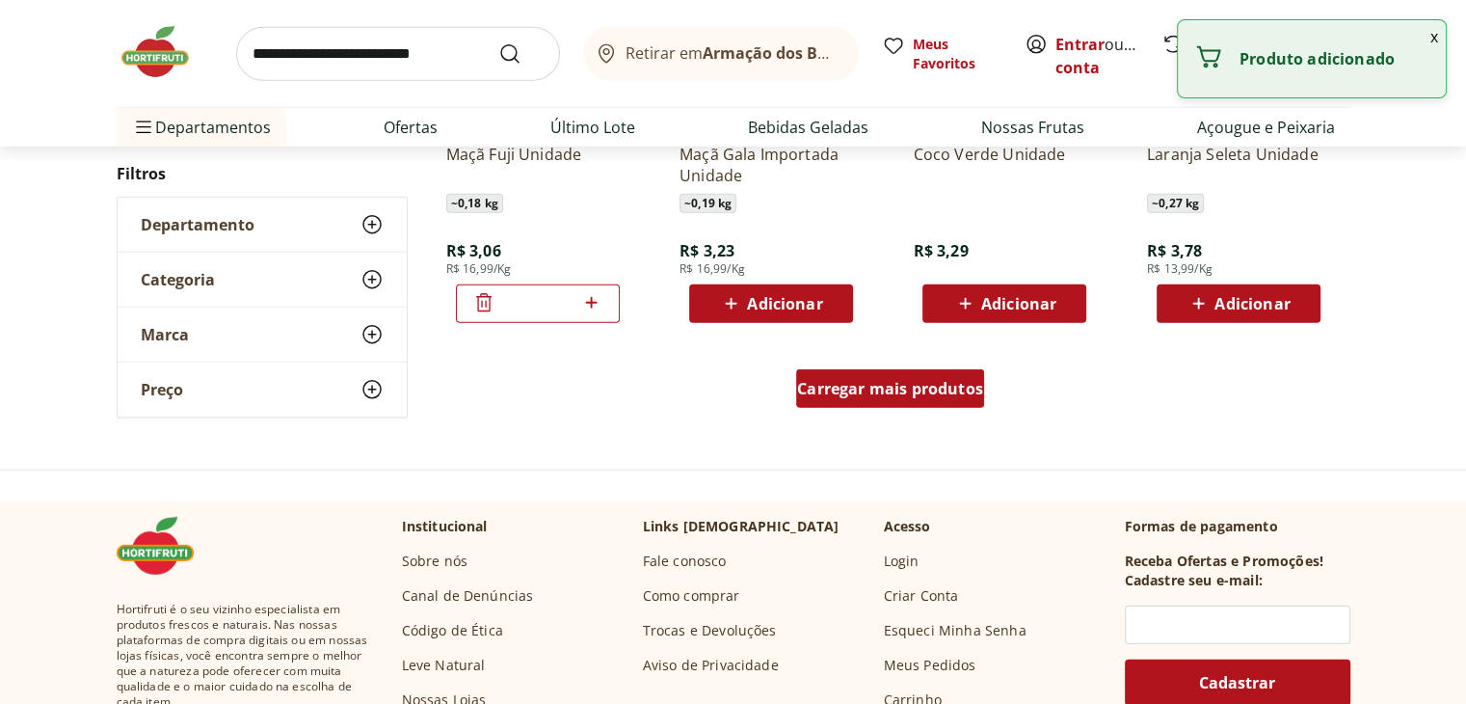
click at [887, 390] on span "Carregar mais produtos" at bounding box center [890, 388] width 186 height 15
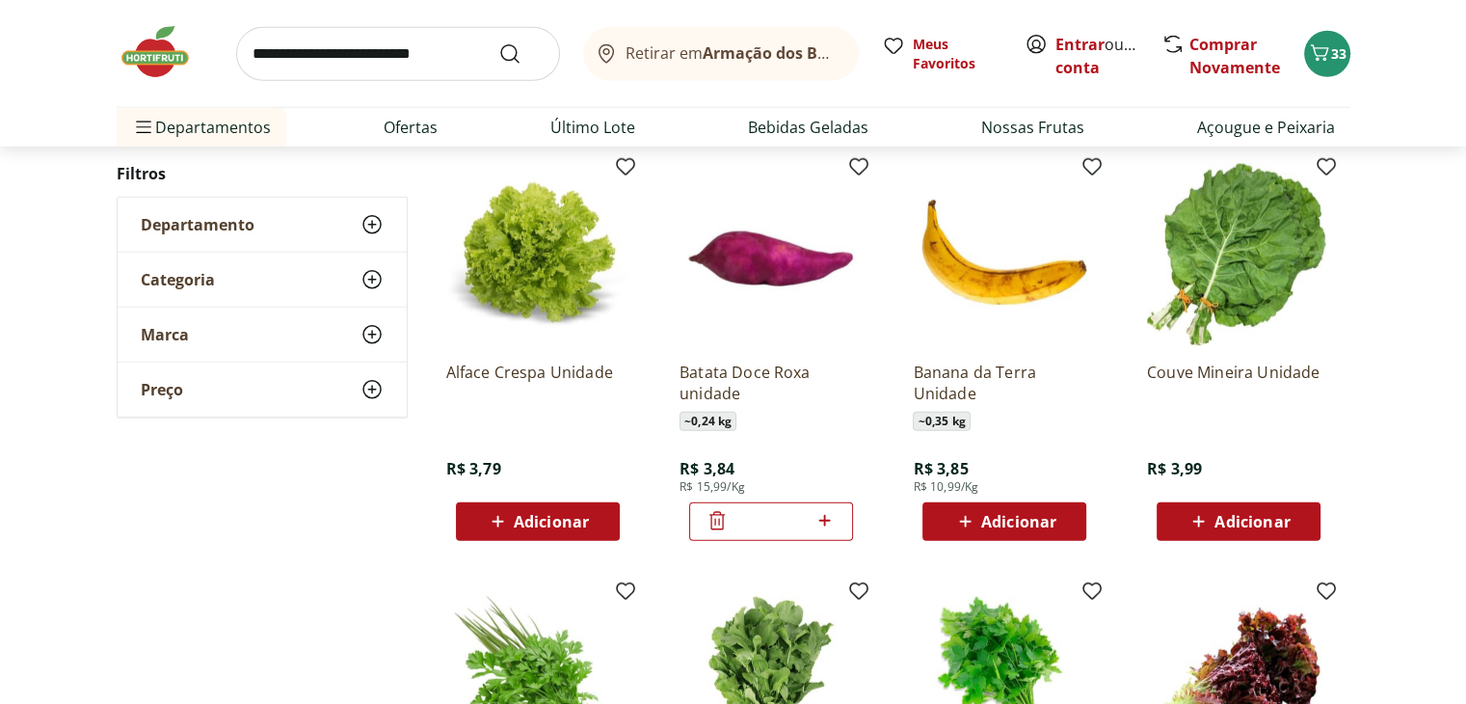
scroll to position [5205, 0]
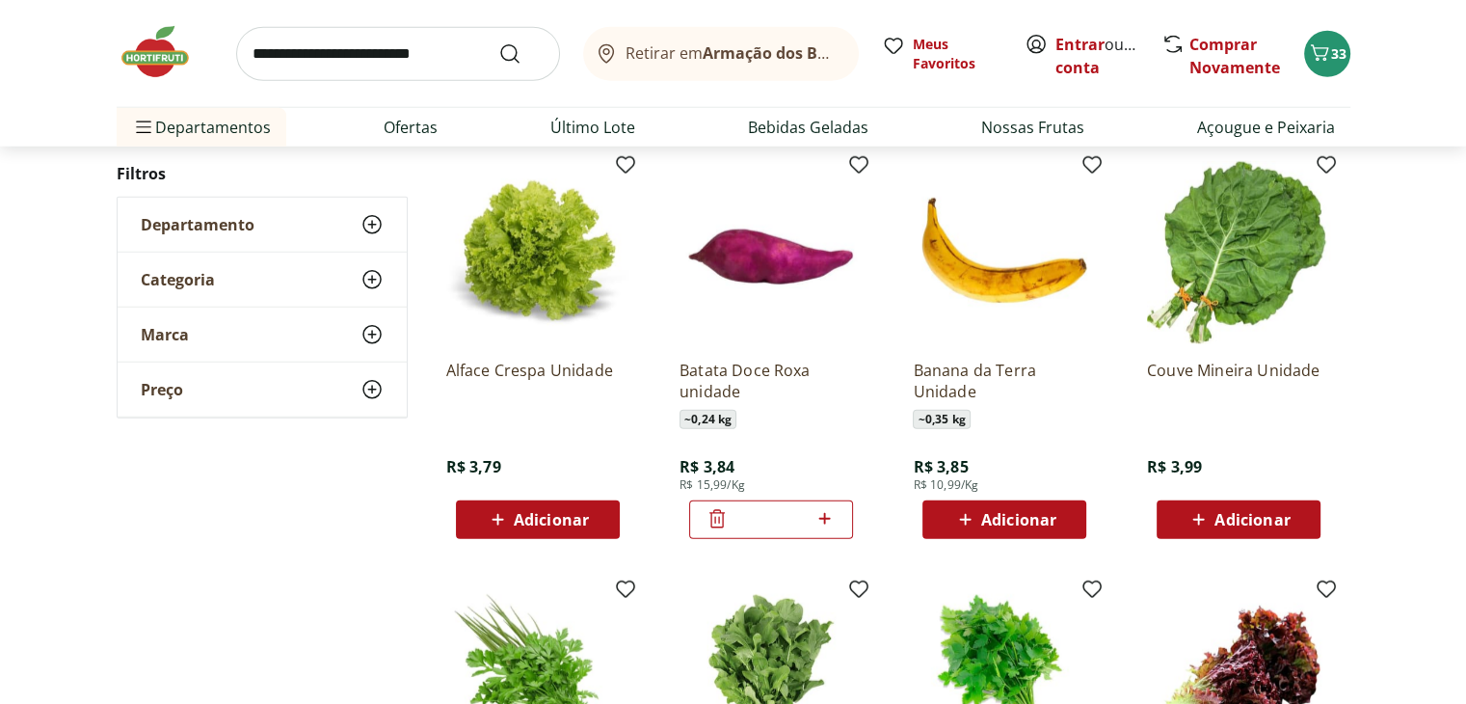
click at [1020, 531] on div "Adicionar" at bounding box center [1004, 519] width 133 height 35
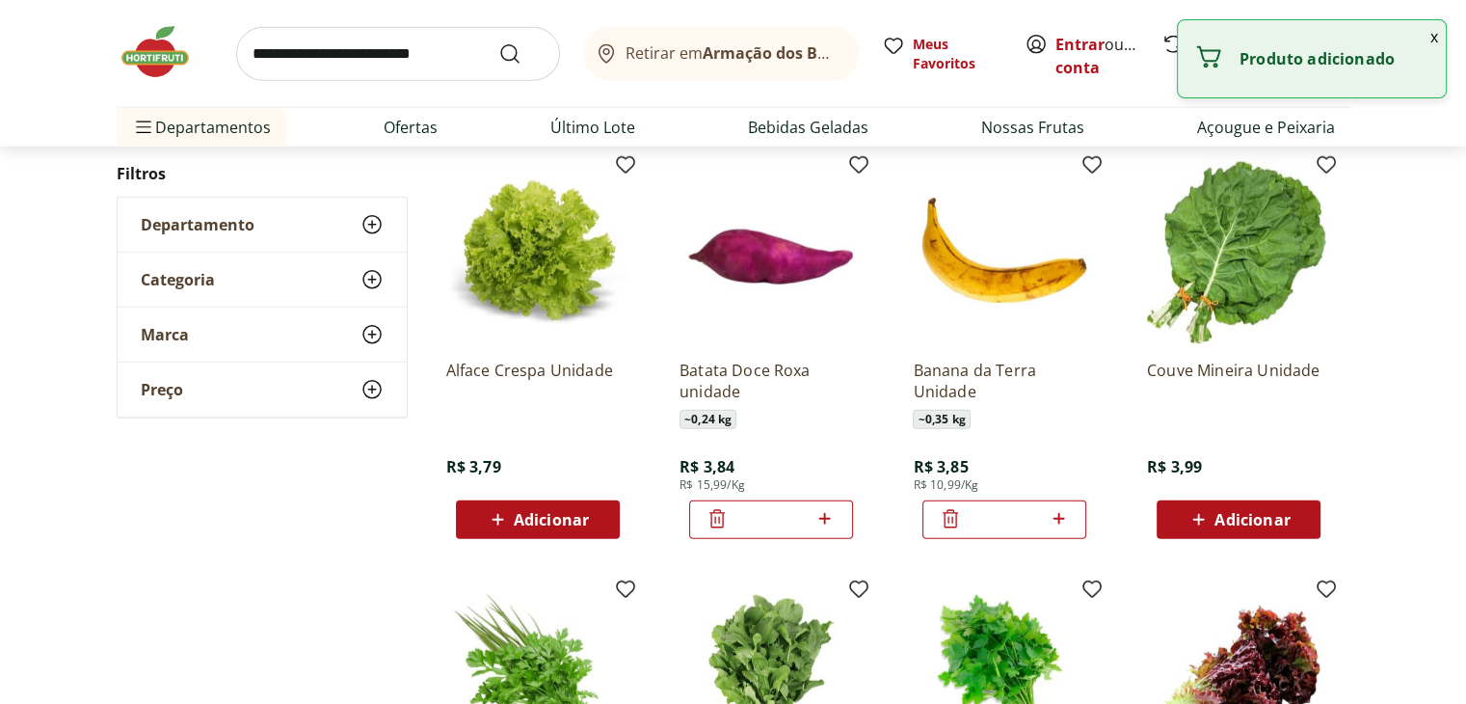
click at [1069, 520] on icon at bounding box center [1059, 518] width 24 height 23
click at [1066, 520] on icon at bounding box center [1059, 518] width 24 height 23
click at [1064, 520] on icon at bounding box center [1059, 518] width 24 height 23
type input "*"
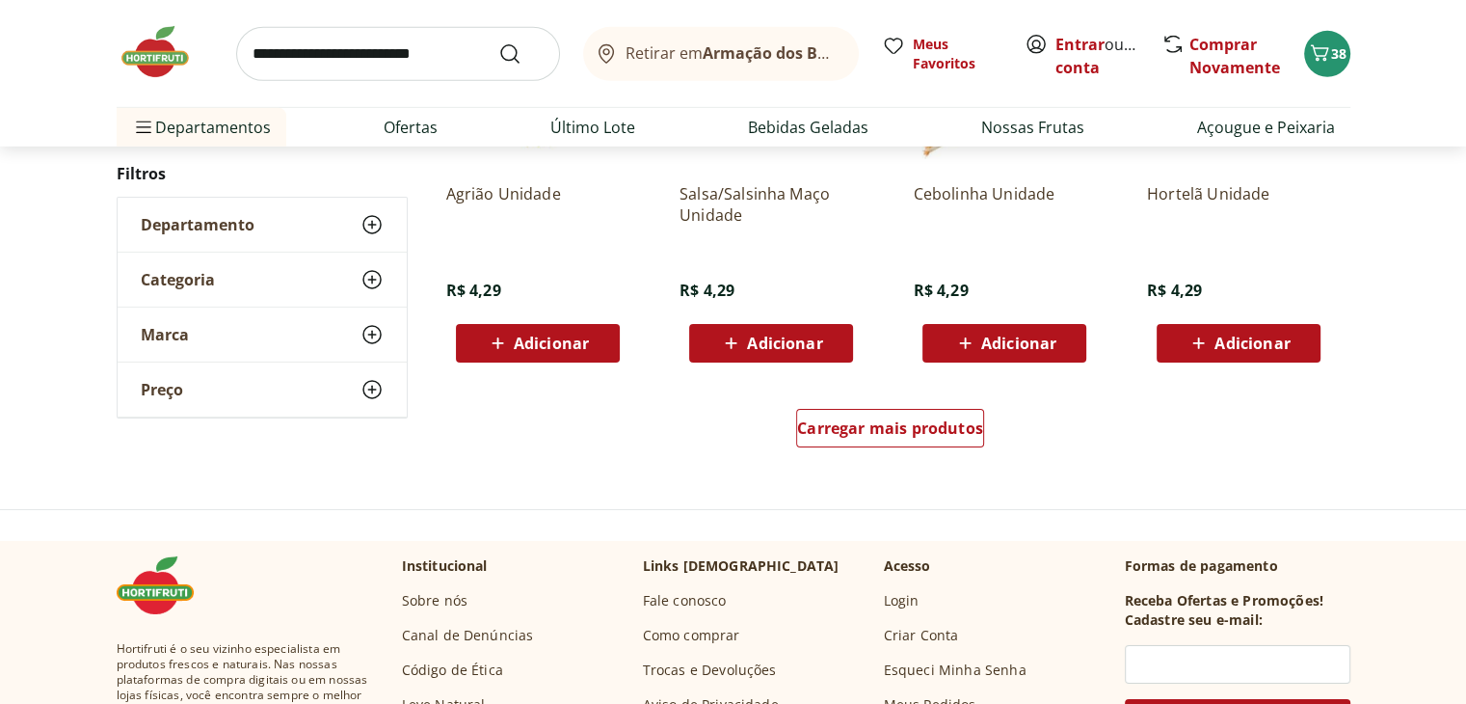
scroll to position [6265, 0]
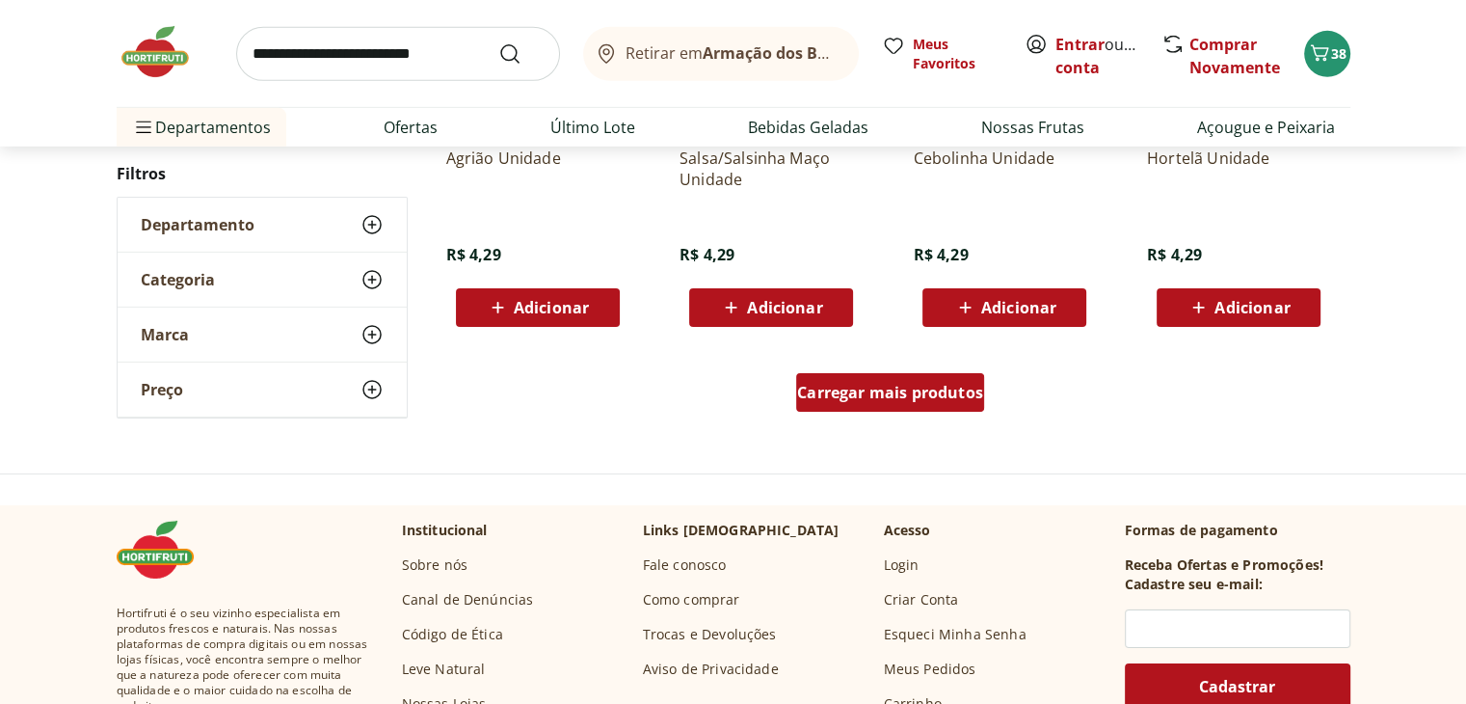
click at [870, 393] on span "Carregar mais produtos" at bounding box center [890, 392] width 186 height 15
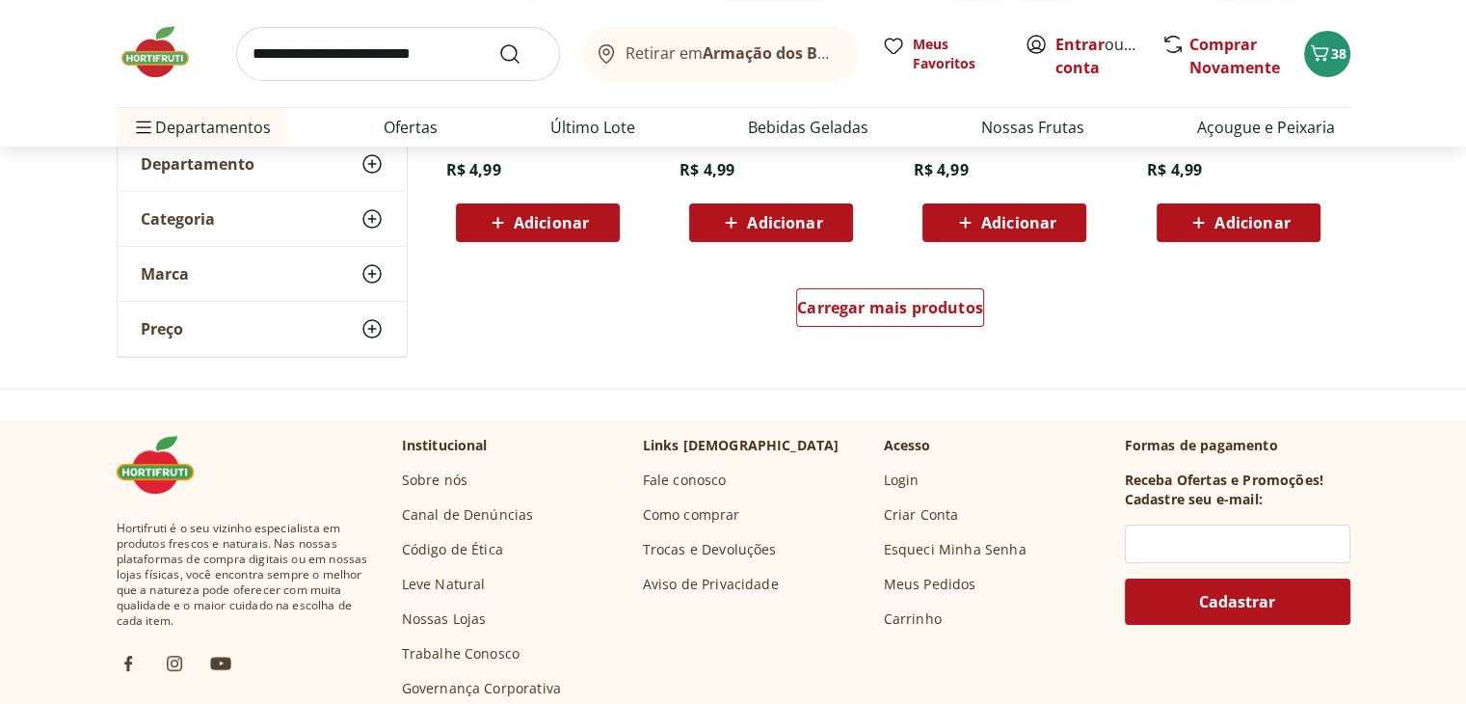
scroll to position [7615, 0]
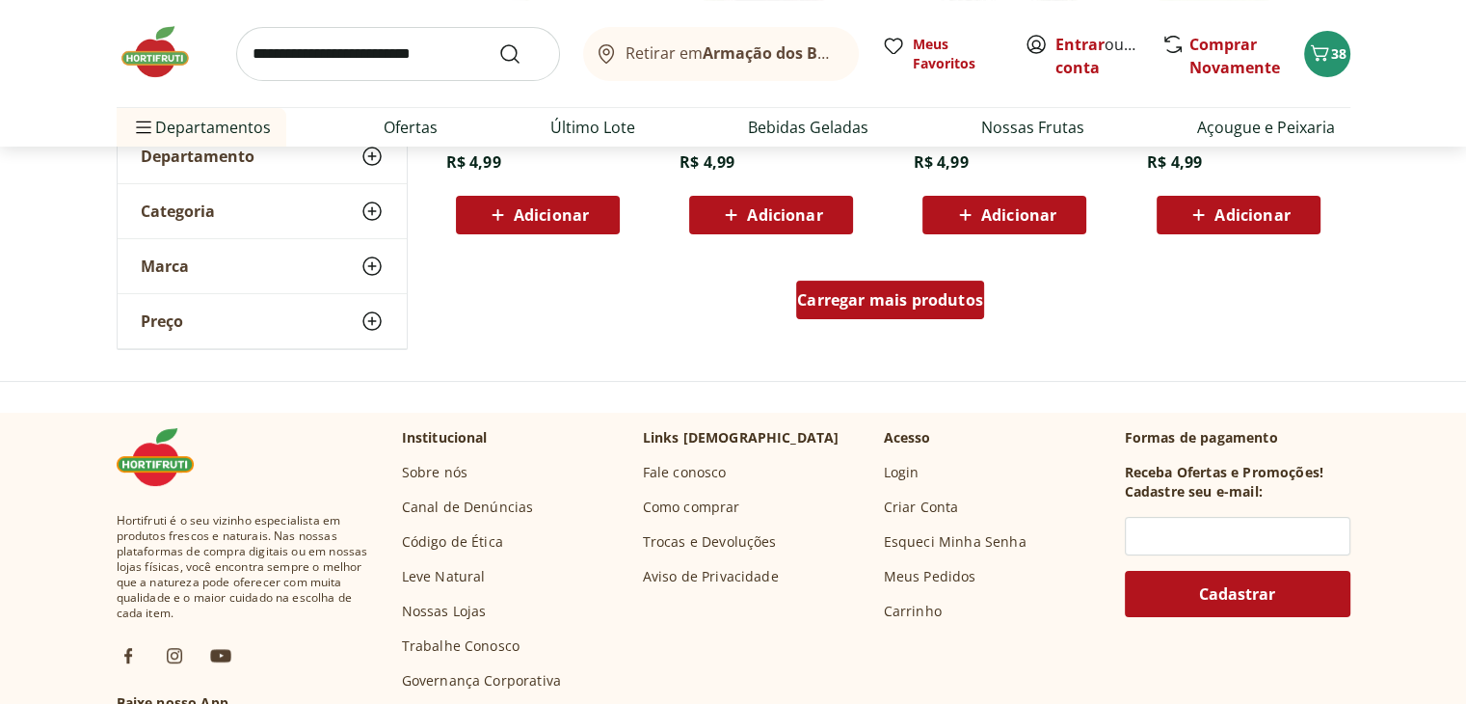
click at [886, 313] on div "Carregar mais produtos" at bounding box center [890, 300] width 188 height 39
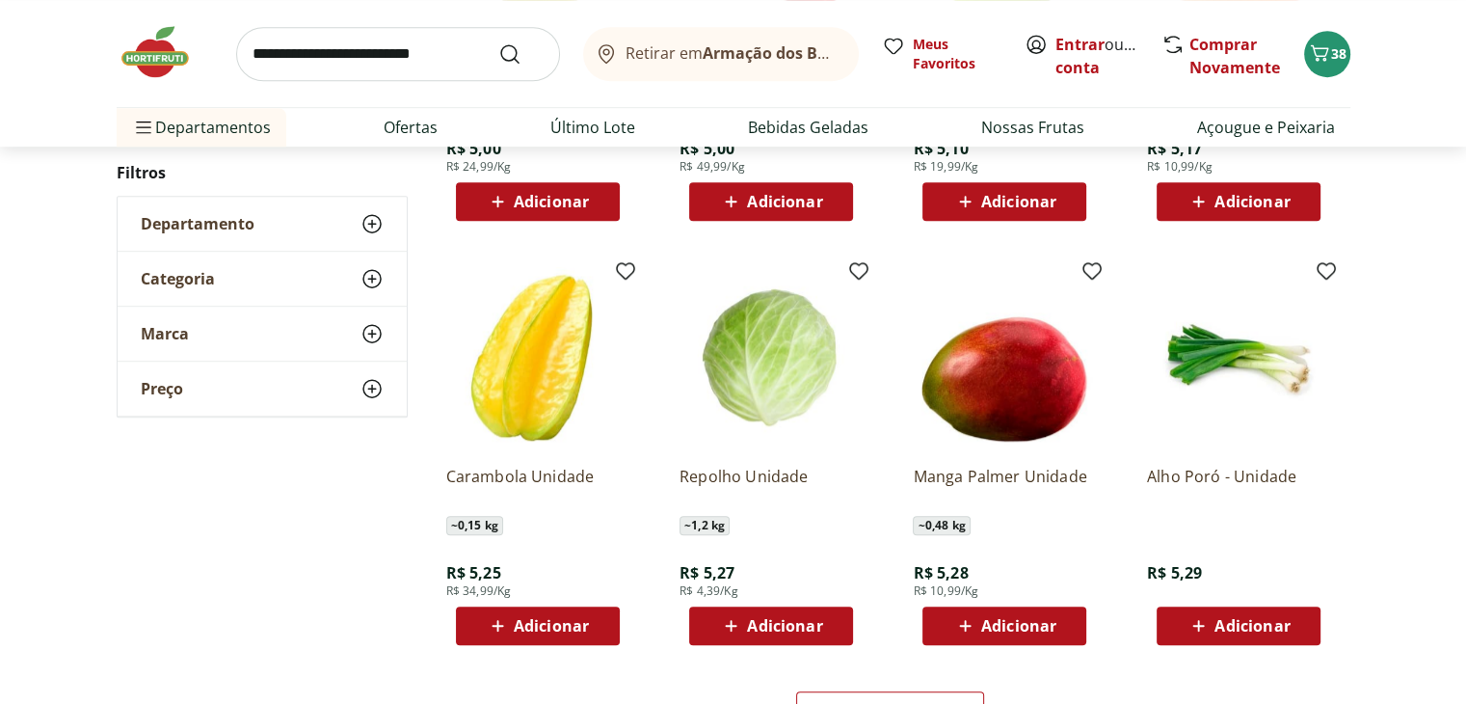
scroll to position [8772, 0]
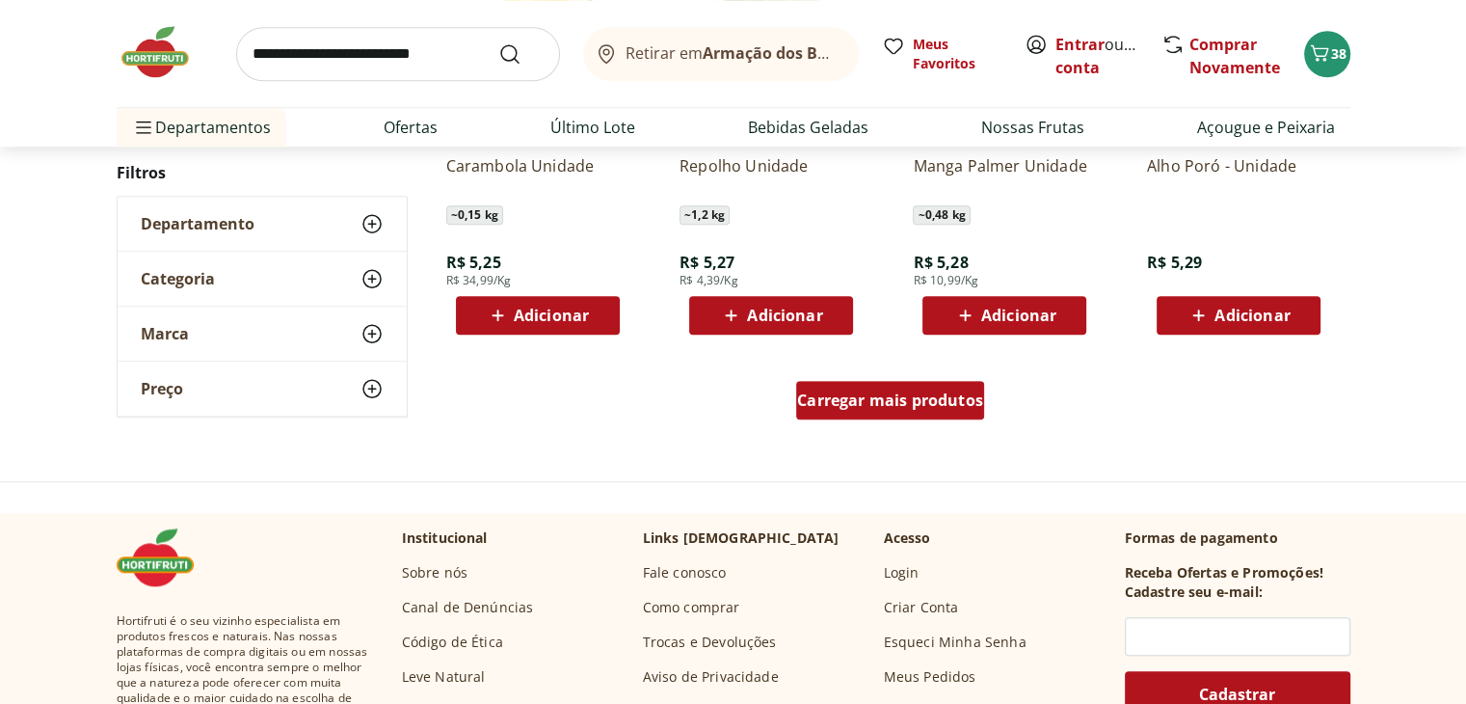
click at [825, 412] on div "Carregar mais produtos" at bounding box center [890, 400] width 188 height 39
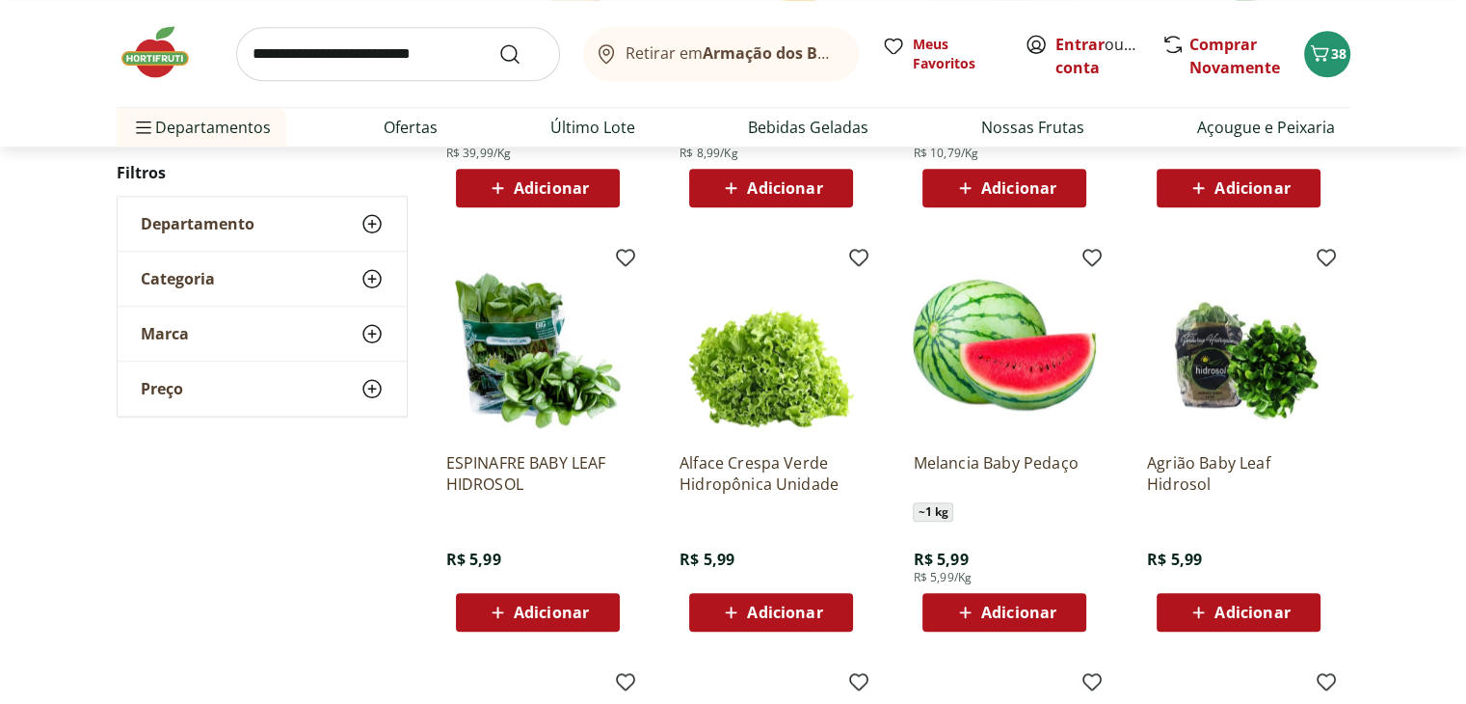
scroll to position [9350, 0]
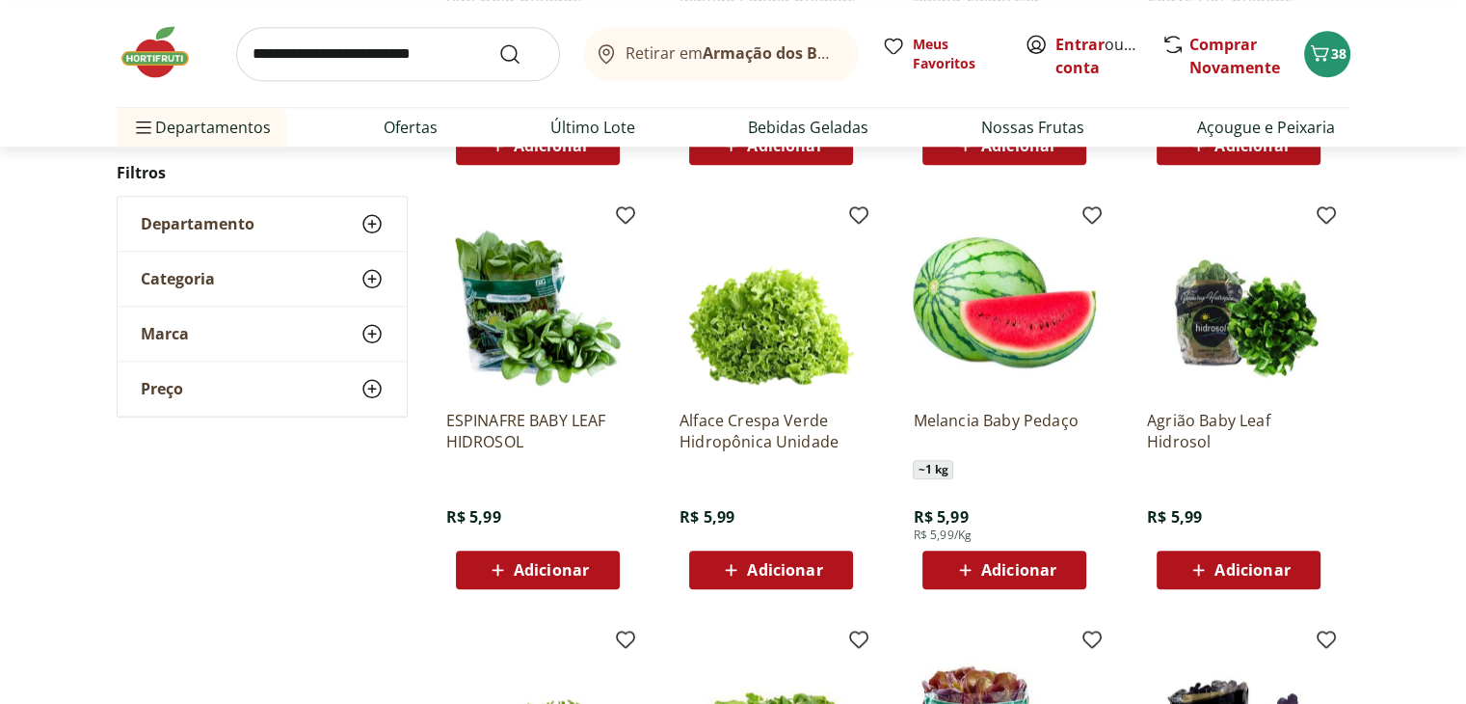
click at [1205, 572] on icon at bounding box center [1199, 569] width 24 height 23
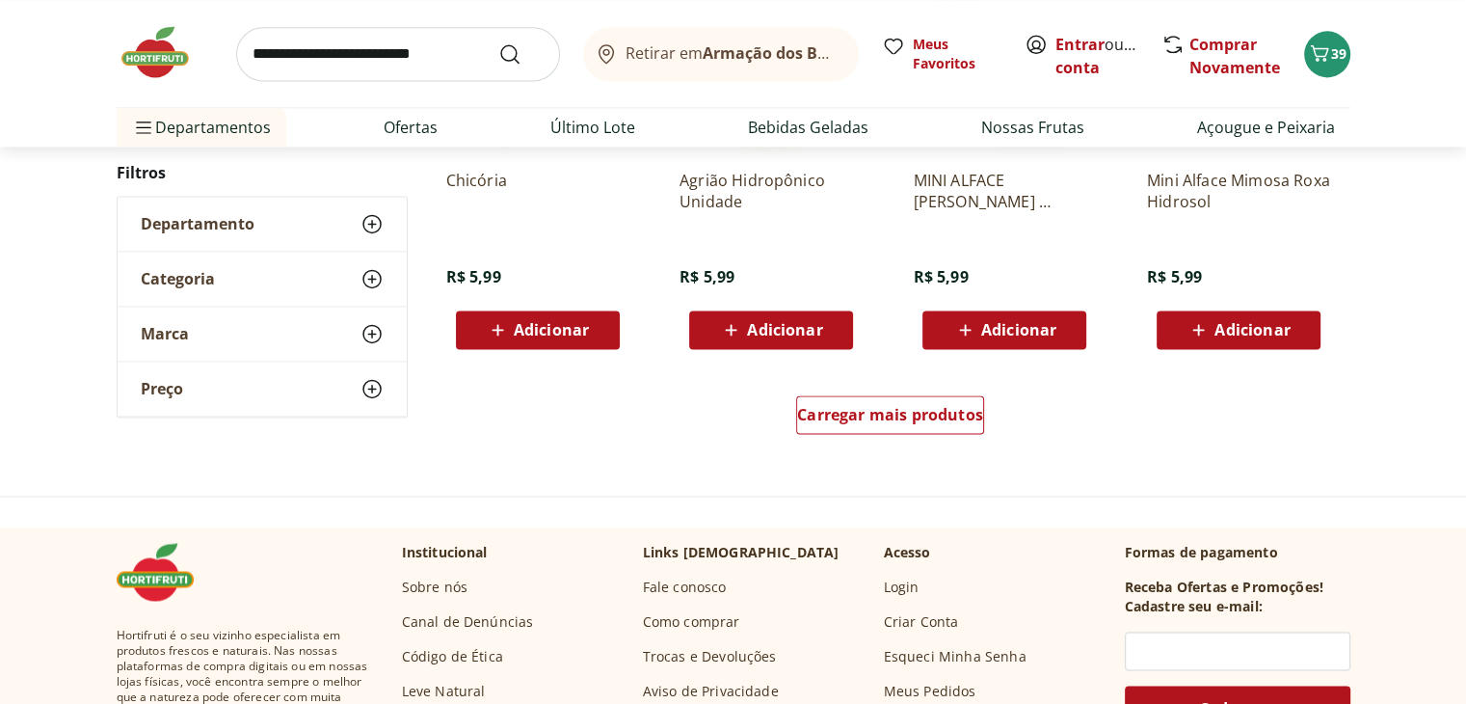
scroll to position [10025, 0]
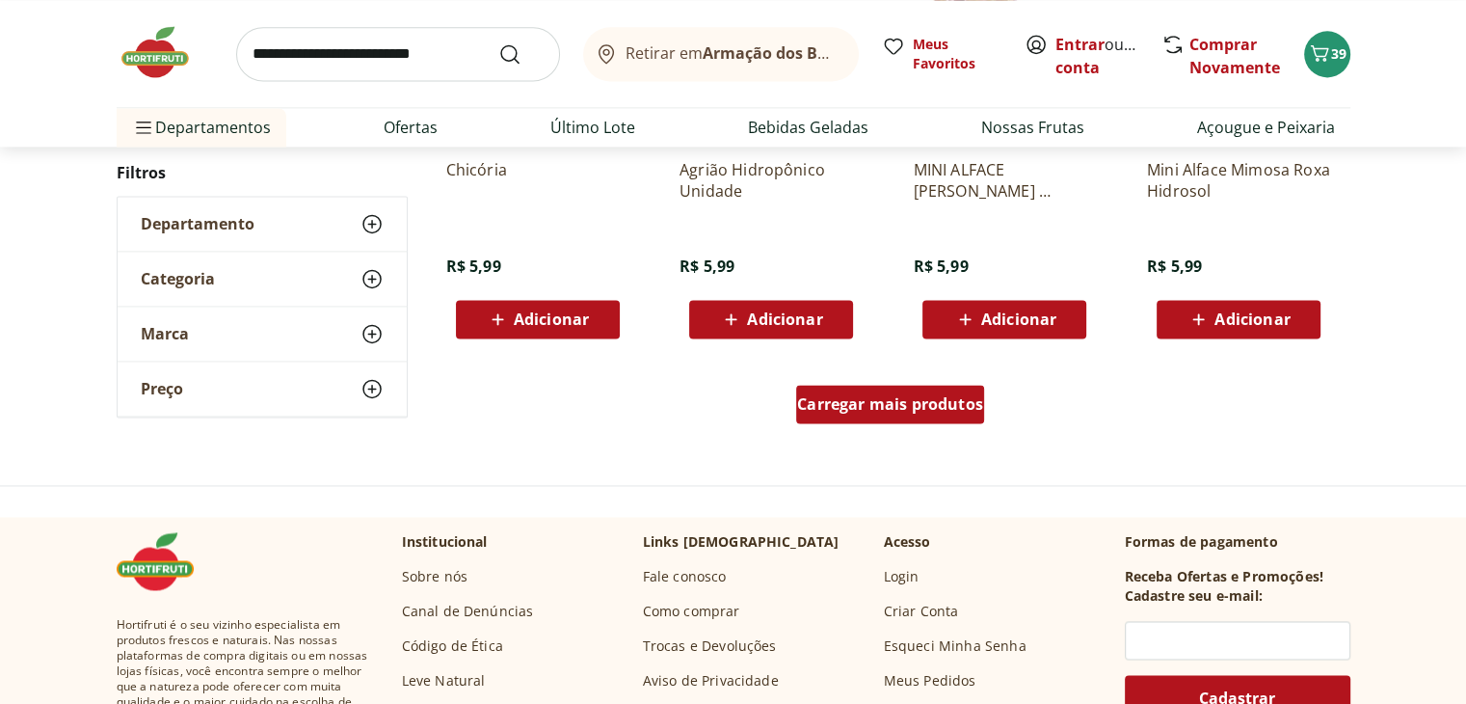
click at [902, 417] on div "Carregar mais produtos" at bounding box center [890, 404] width 188 height 39
